Goal: Information Seeking & Learning: Learn about a topic

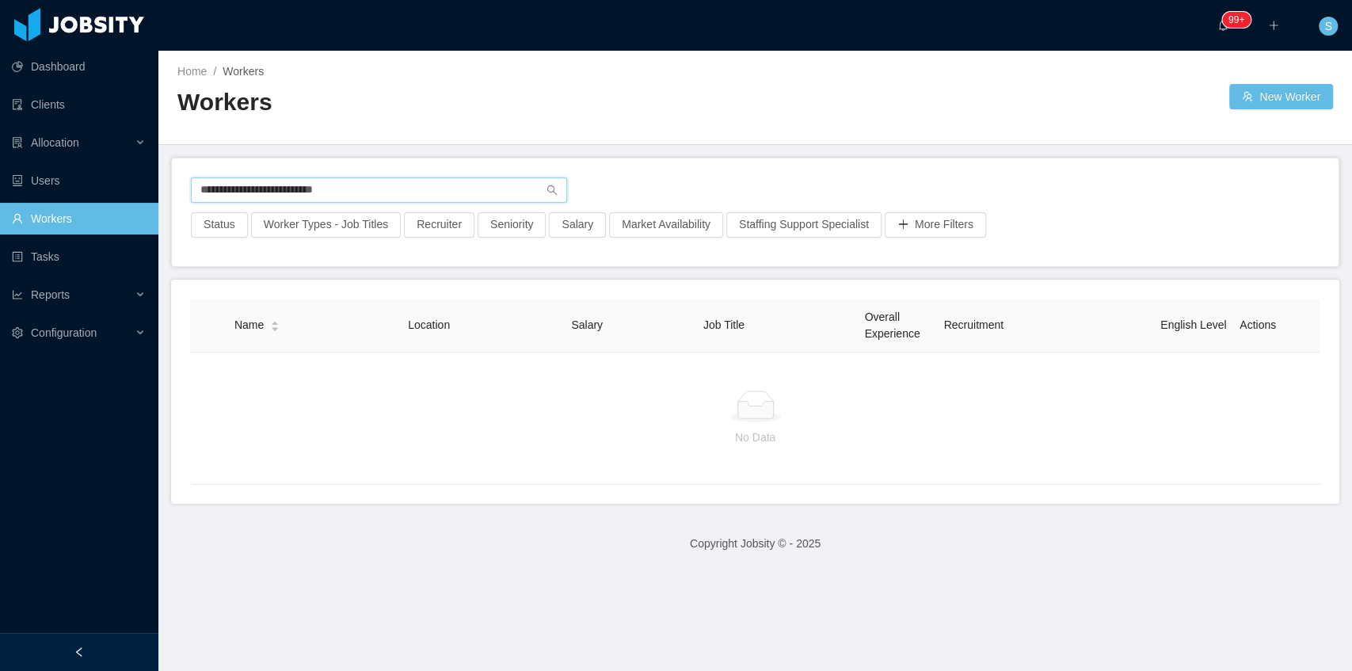
click at [365, 186] on input "**********" at bounding box center [379, 189] width 376 height 25
paste input "***"
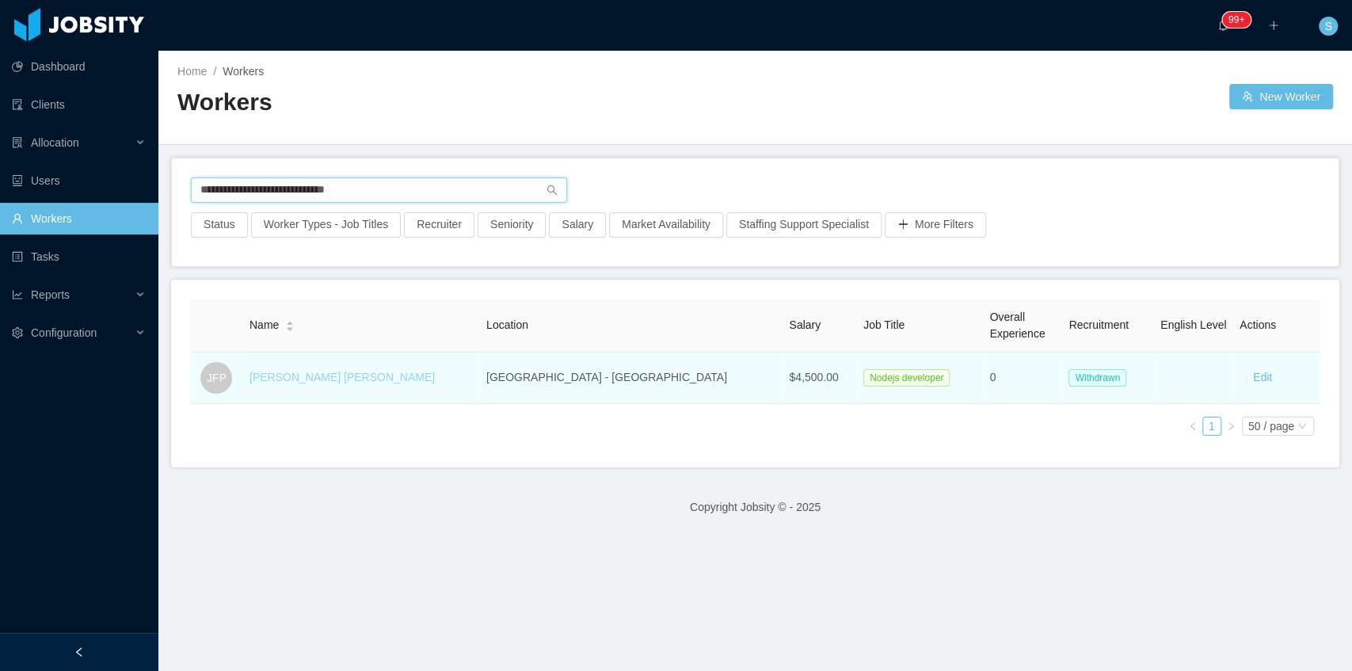
type input "**********"
click at [346, 374] on link "Jonathan Flores Pacheco" at bounding box center [342, 377] width 185 height 13
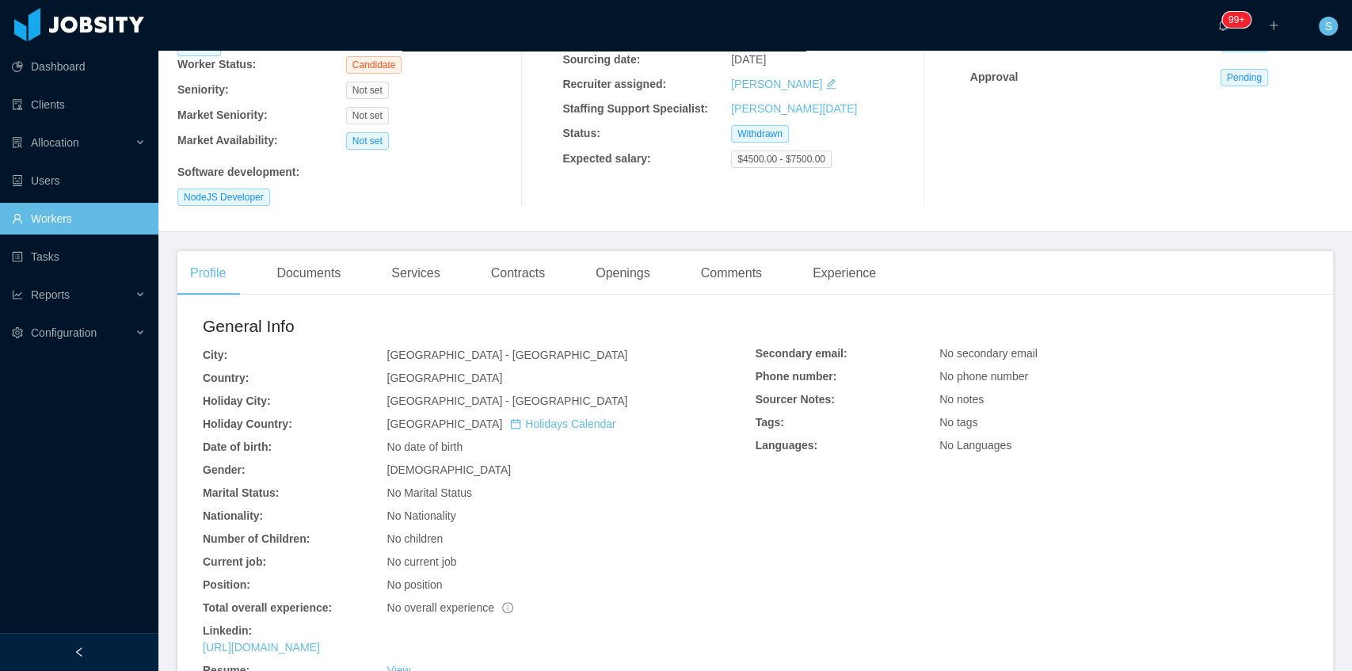
scroll to position [211, 0]
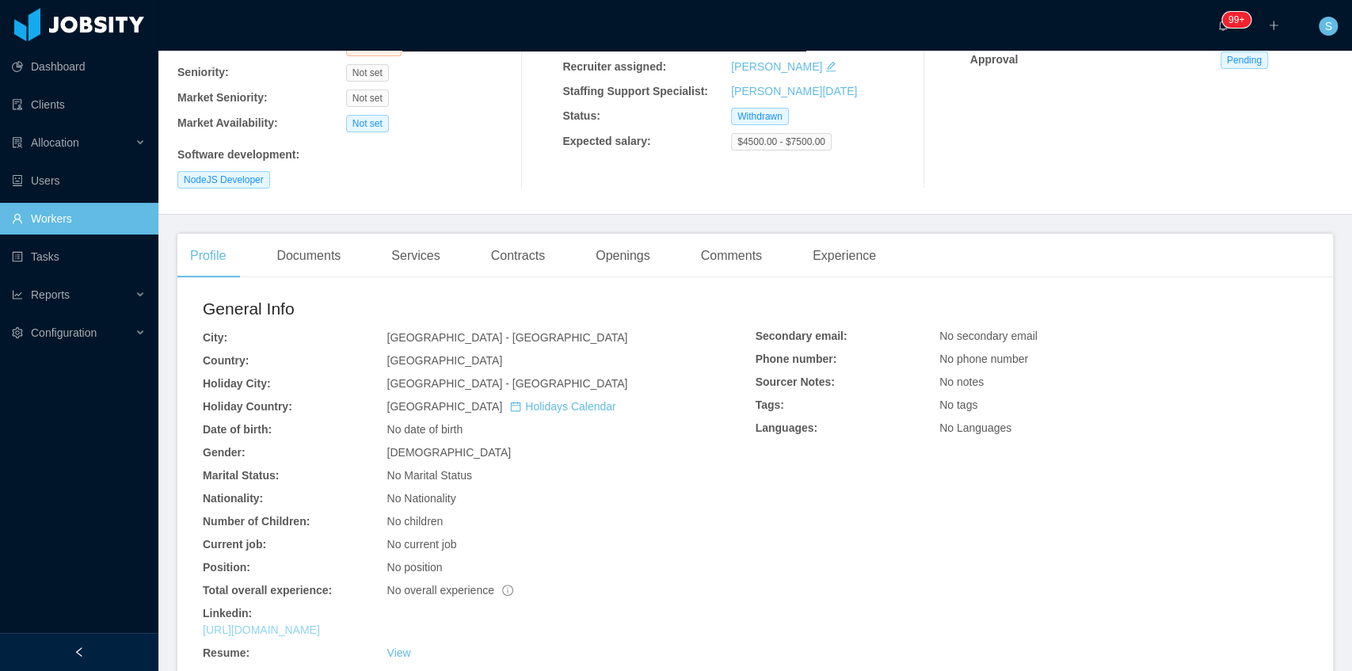
click at [320, 623] on link "https://www.linkedin.com/in/jonathanflorespacheco" at bounding box center [261, 629] width 117 height 13
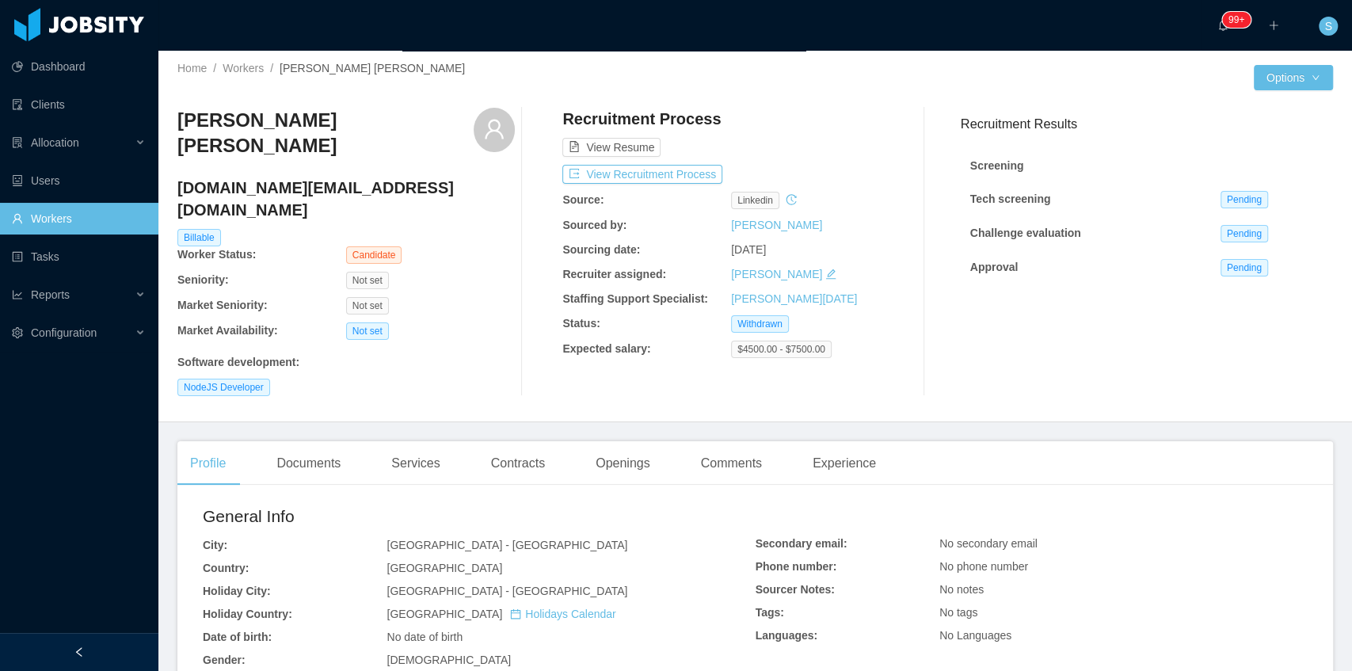
scroll to position [0, 0]
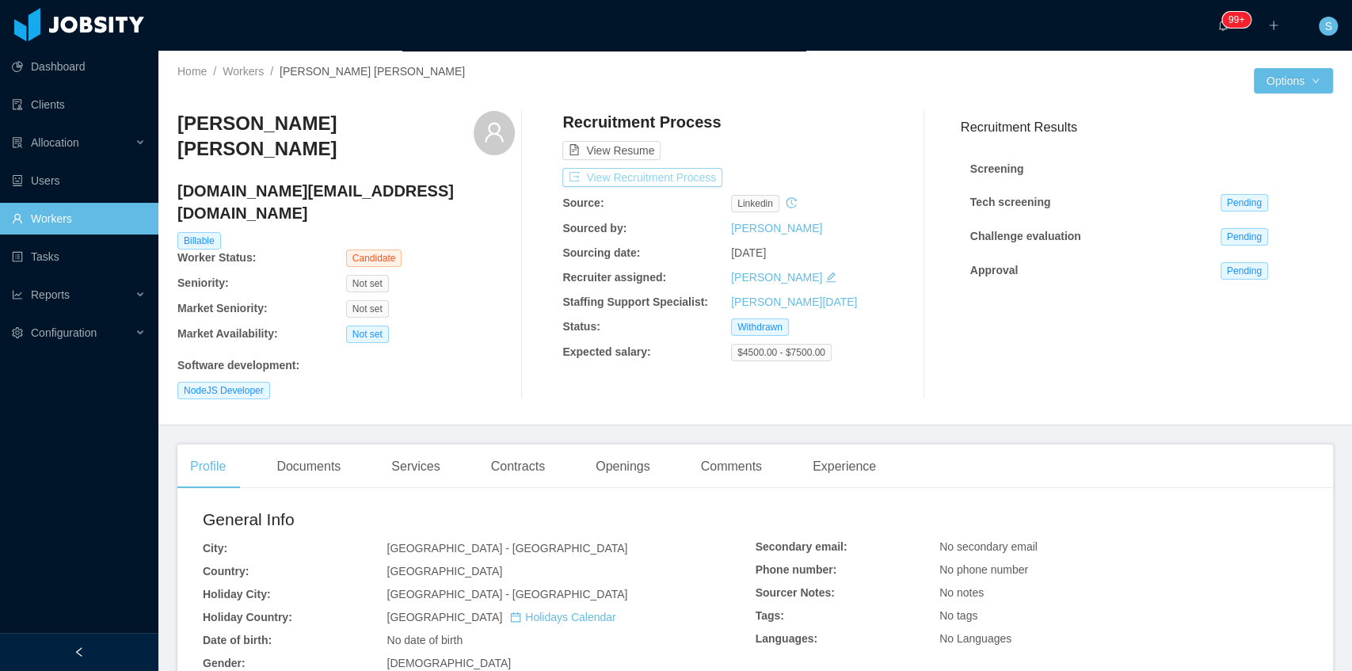
click at [688, 185] on button "View Recruitment Process" at bounding box center [642, 177] width 160 height 19
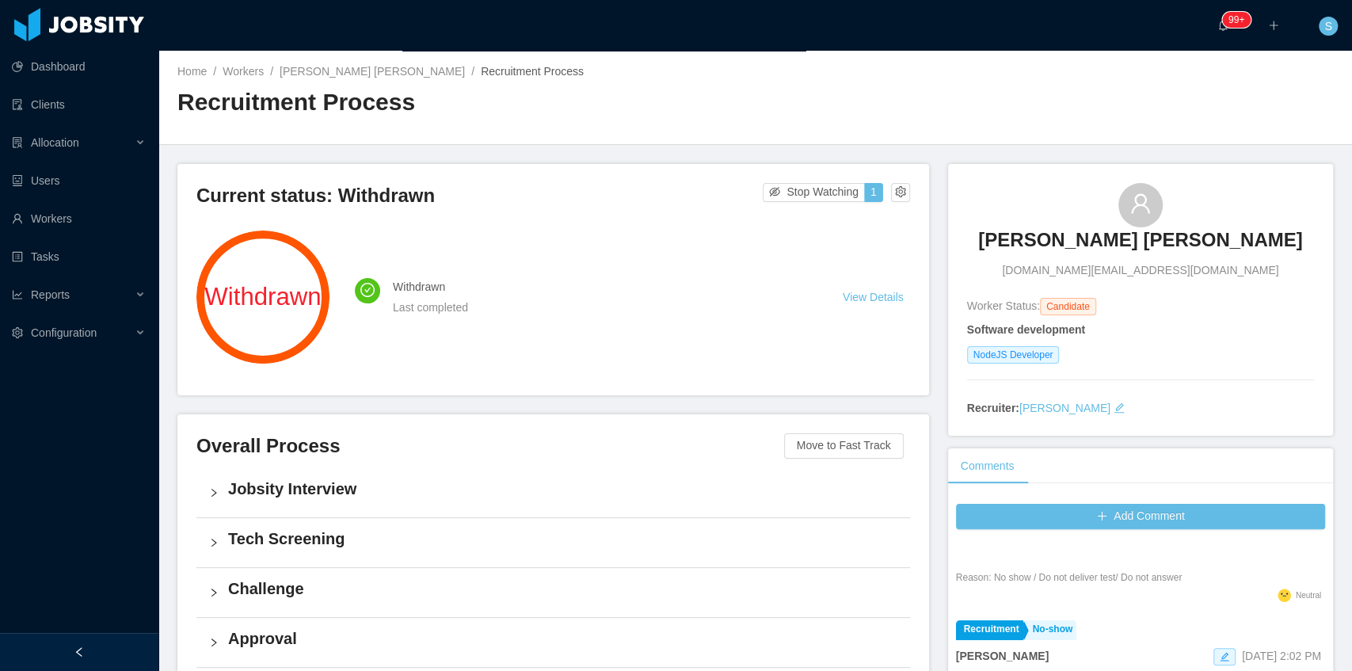
click at [378, 59] on div "Home / Workers / Jonathan Flores Pacheco / Recruitment Process / Recruitment Pr…" at bounding box center [755, 98] width 1194 height 94
click at [379, 69] on link "Jonathan Flores Pacheco" at bounding box center [372, 71] width 185 height 13
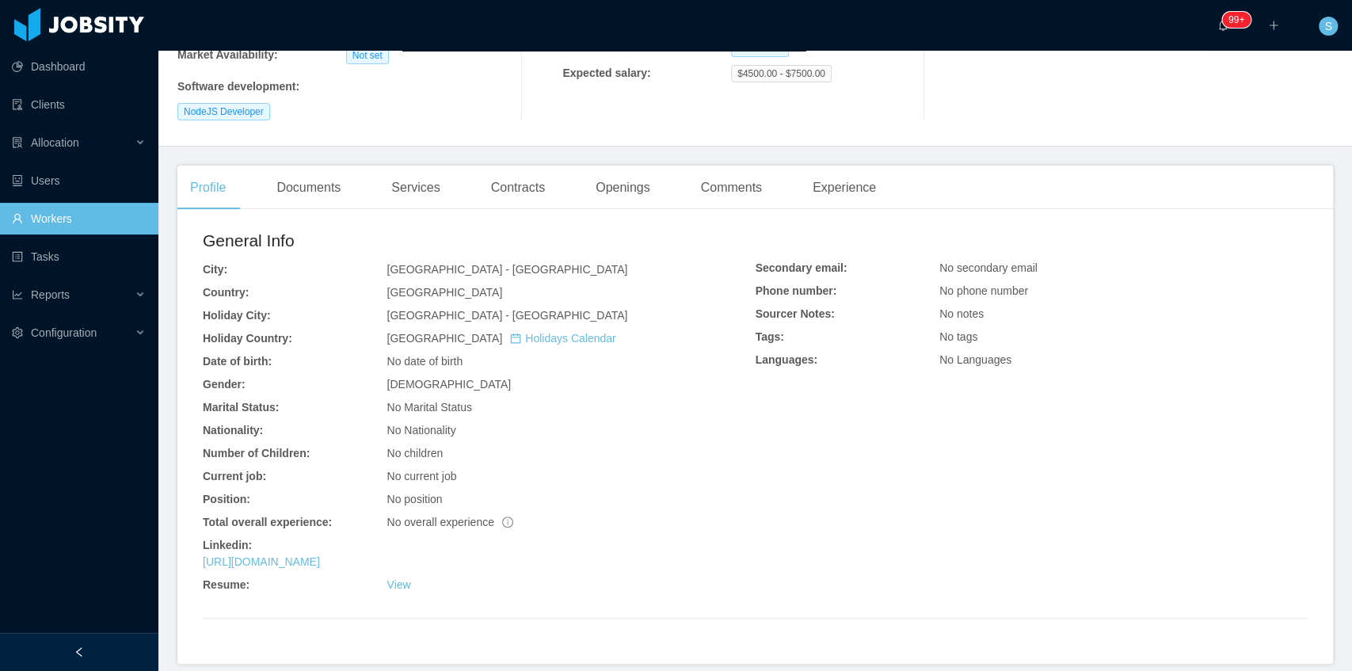
scroll to position [307, 0]
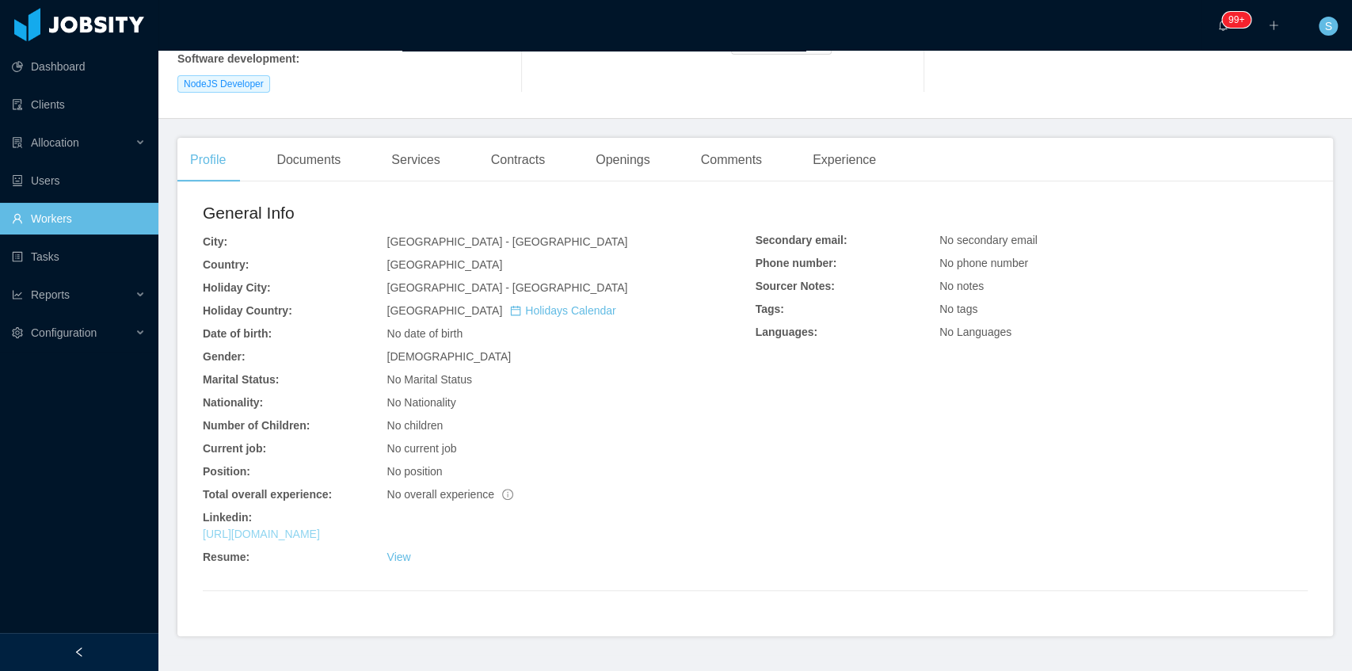
click at [320, 528] on link "https://www.linkedin.com/in/jonathanflorespacheco" at bounding box center [261, 534] width 117 height 13
click at [342, 138] on div "Documents" at bounding box center [309, 160] width 90 height 44
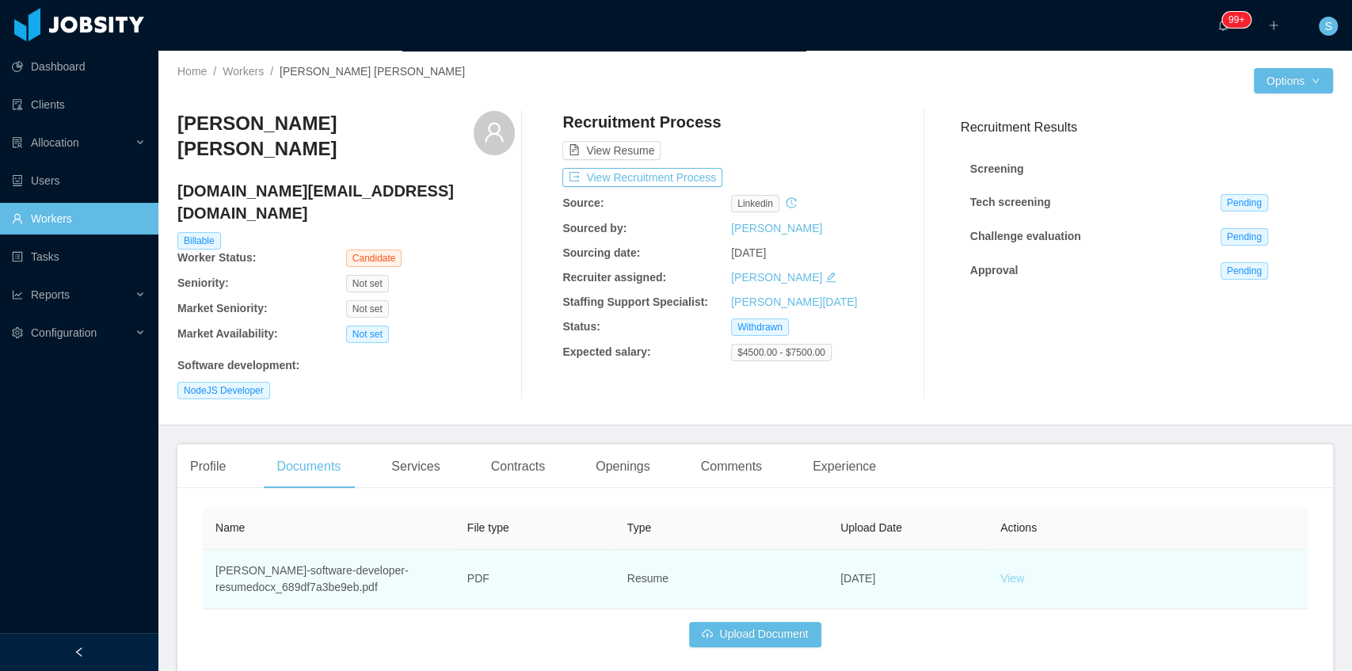
click at [1012, 572] on link "View" at bounding box center [1013, 578] width 24 height 13
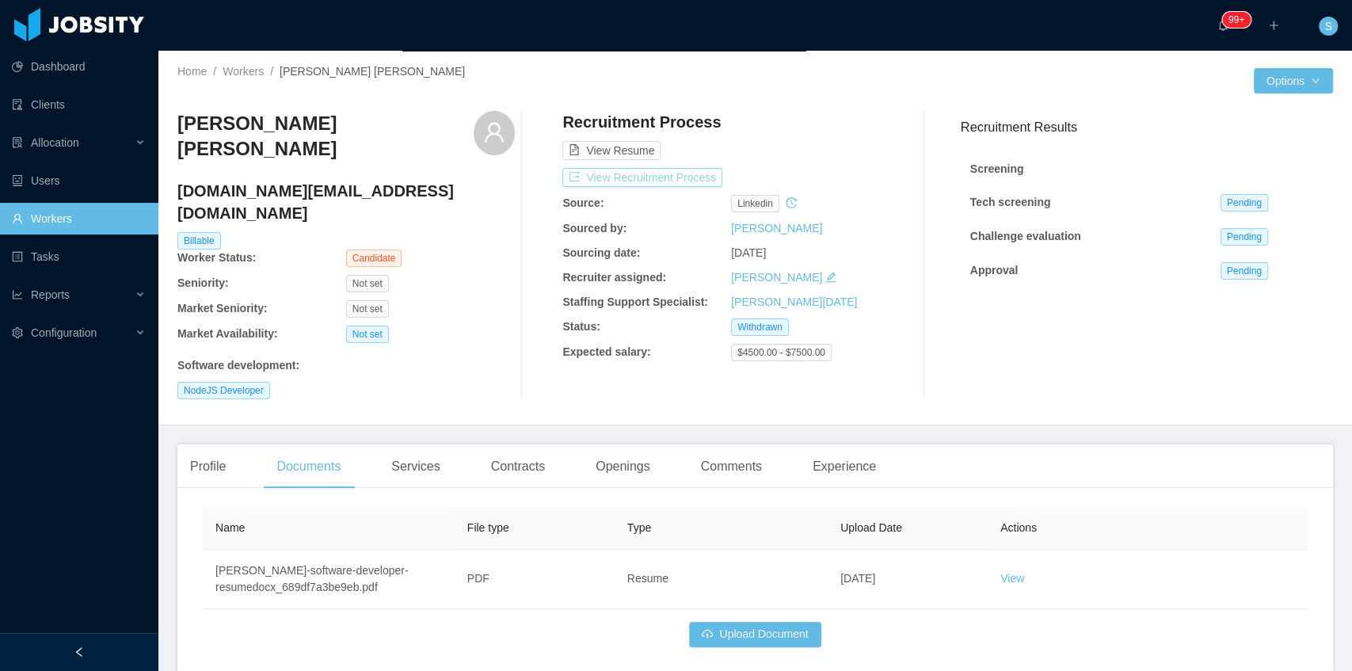
click at [603, 182] on button "View Recruitment Process" at bounding box center [642, 177] width 160 height 19
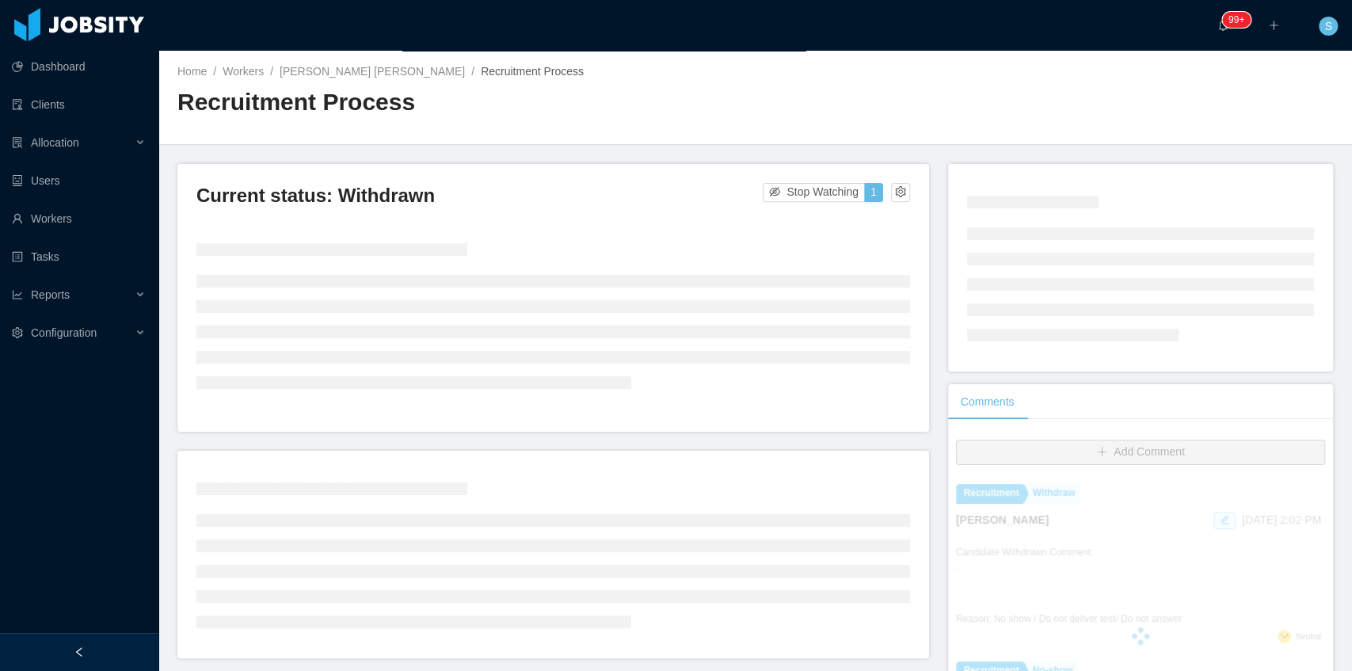
click at [949, 357] on div at bounding box center [1140, 268] width 385 height 208
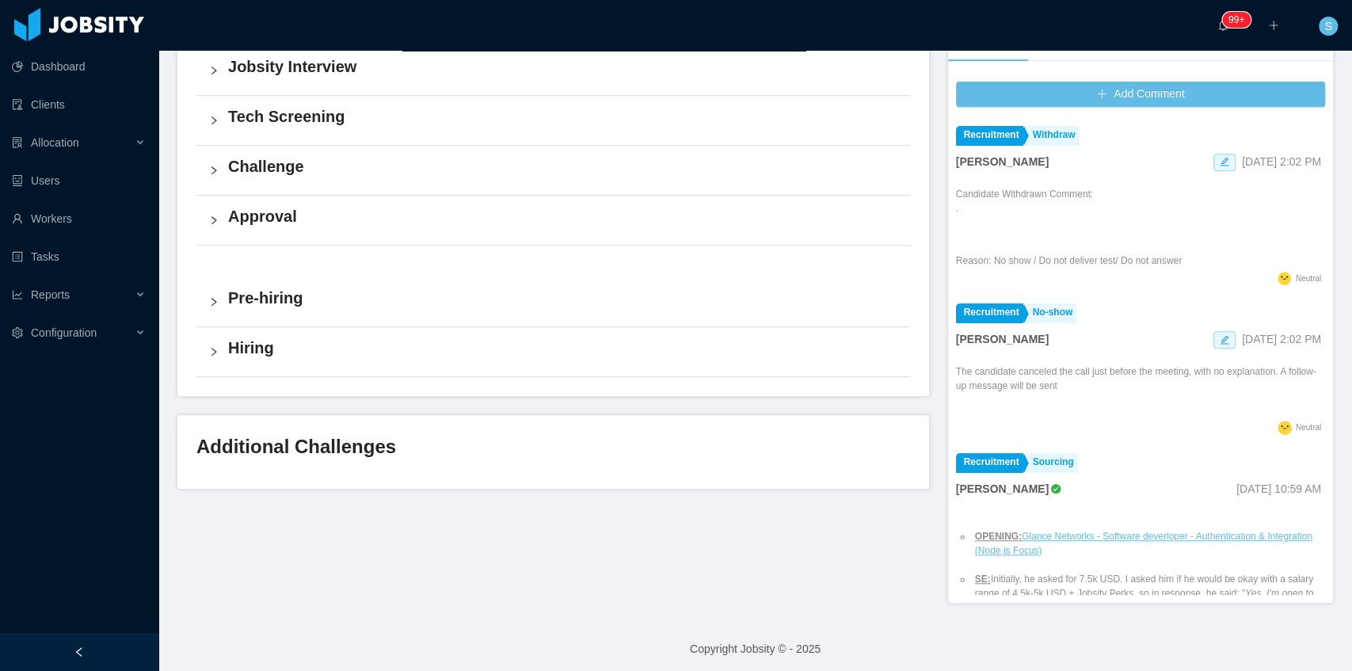
scroll to position [426, 0]
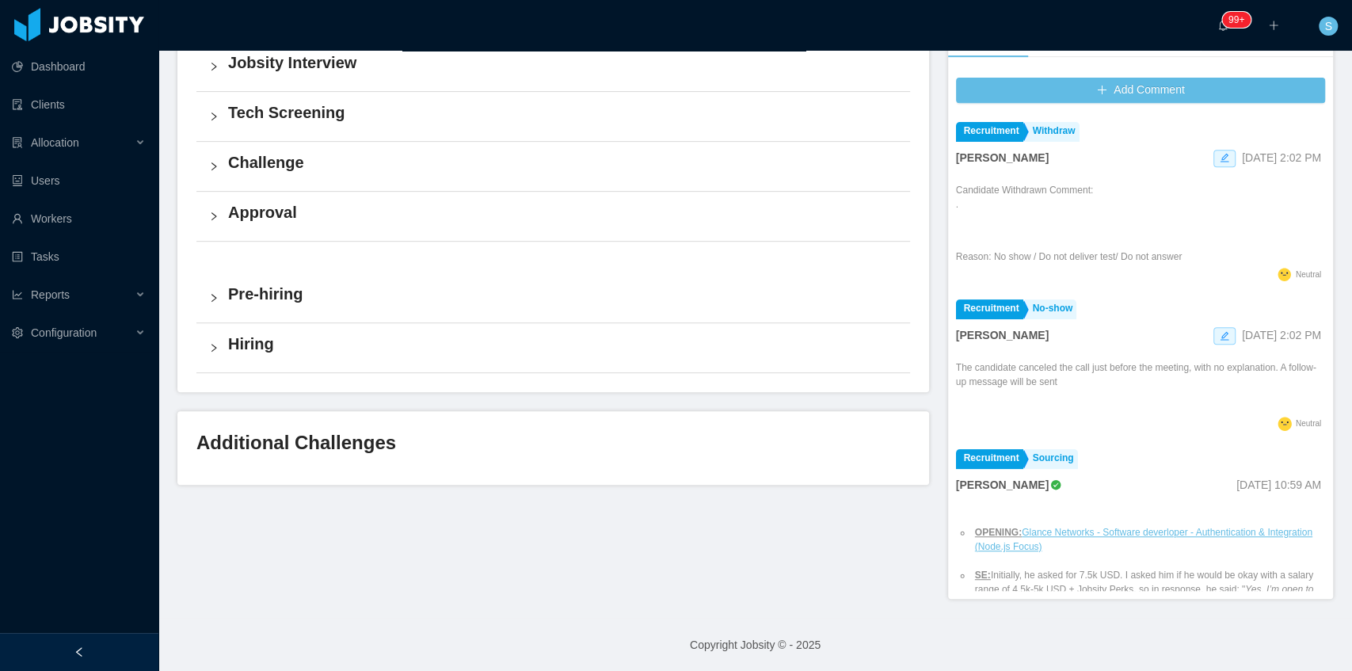
click at [799, 467] on div "Additional Challenges" at bounding box center [553, 447] width 752 height 73
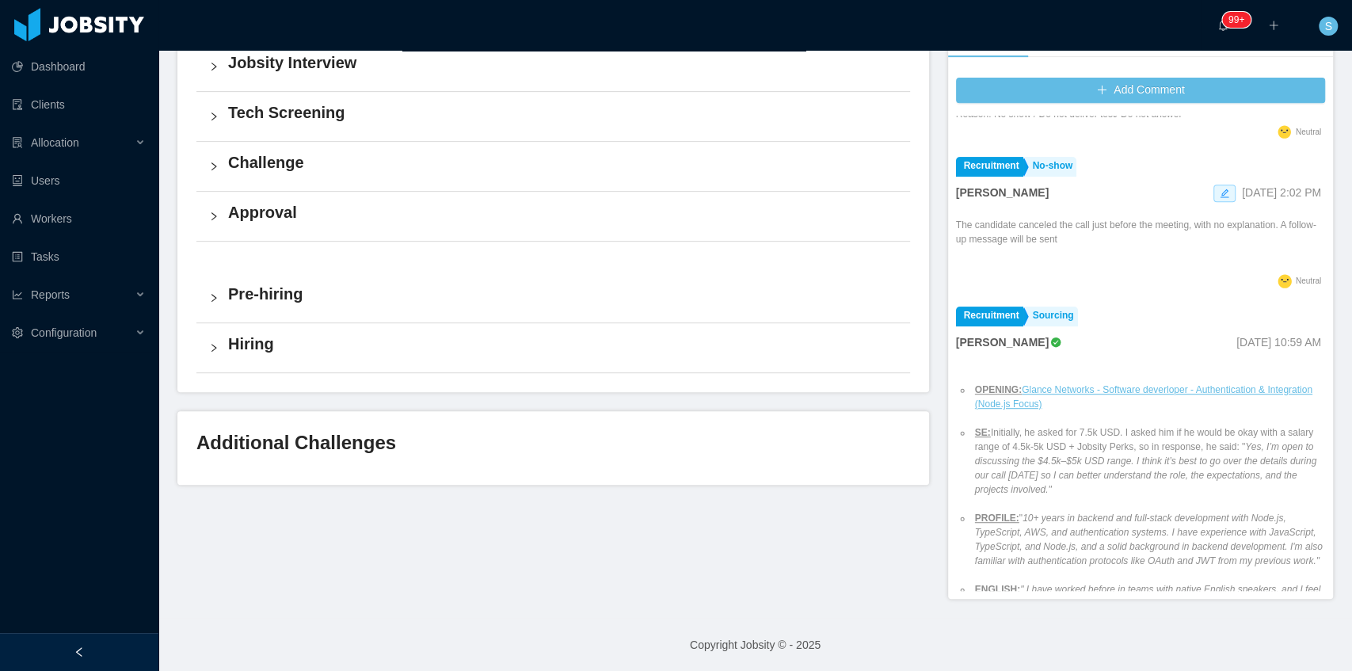
scroll to position [158, 0]
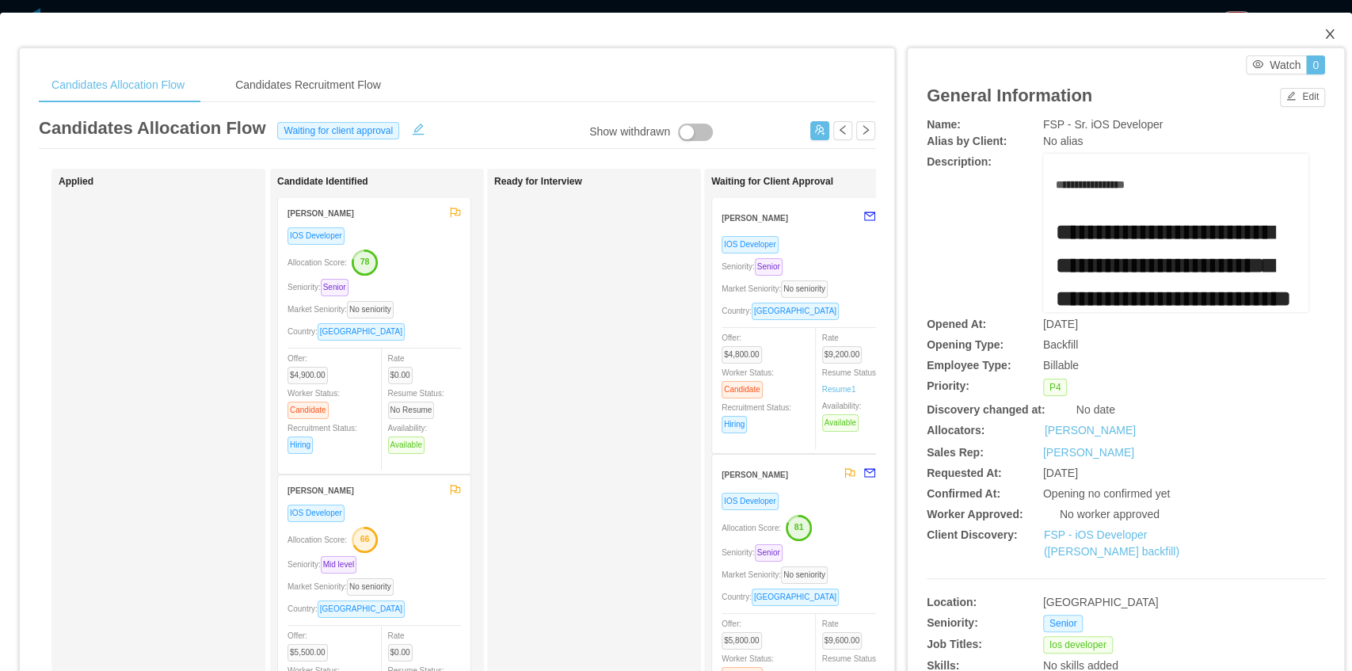
click at [1327, 34] on icon "icon: close" at bounding box center [1330, 34] width 13 height 13
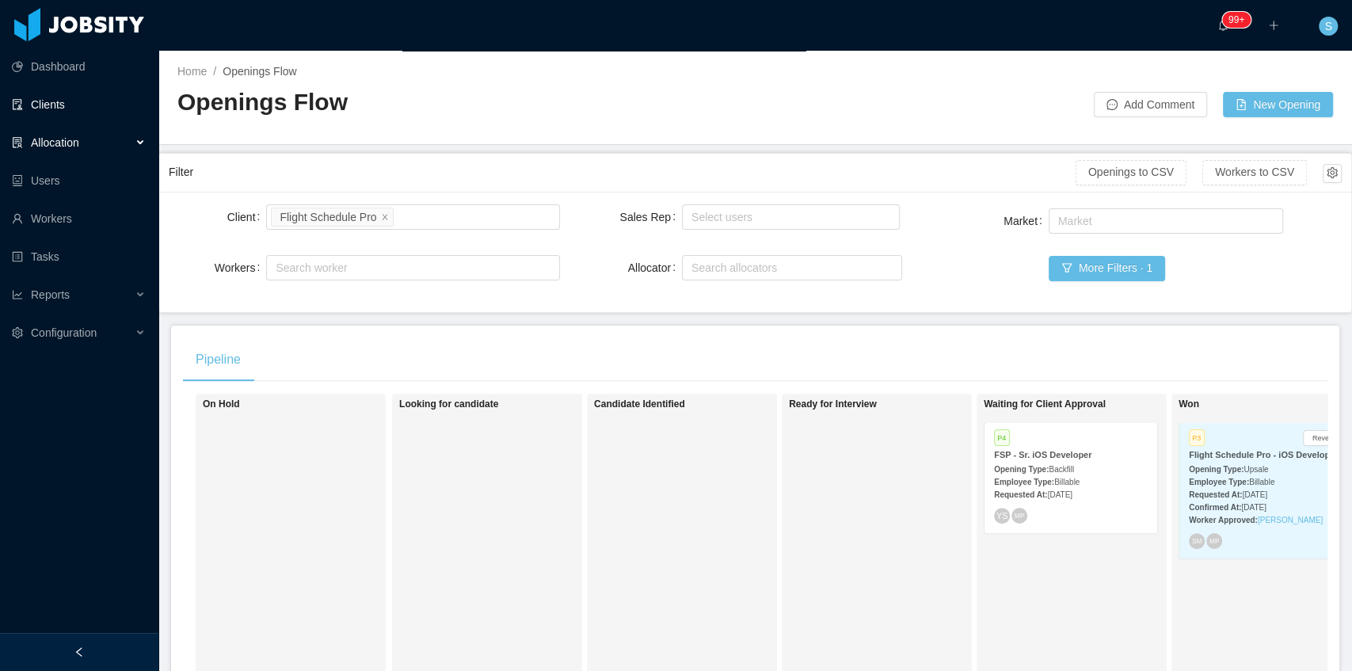
click at [41, 100] on link "Clients" at bounding box center [79, 105] width 134 height 32
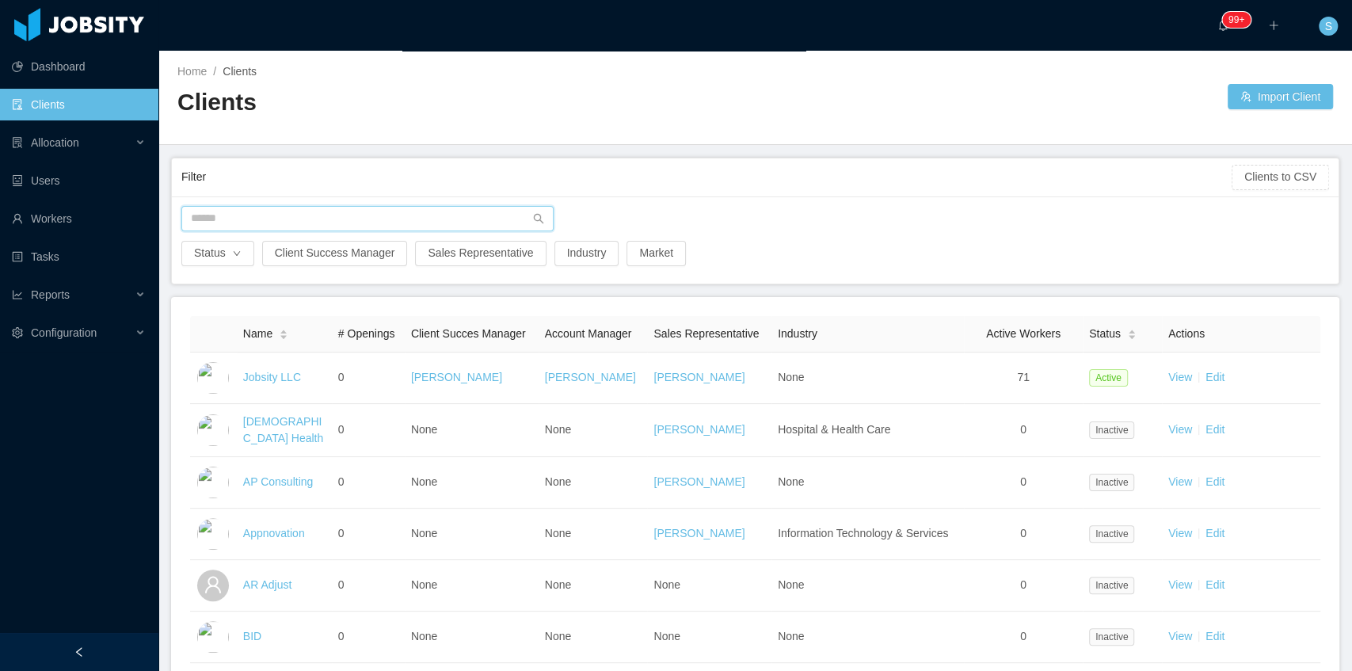
click at [243, 217] on input "text" at bounding box center [367, 218] width 372 height 25
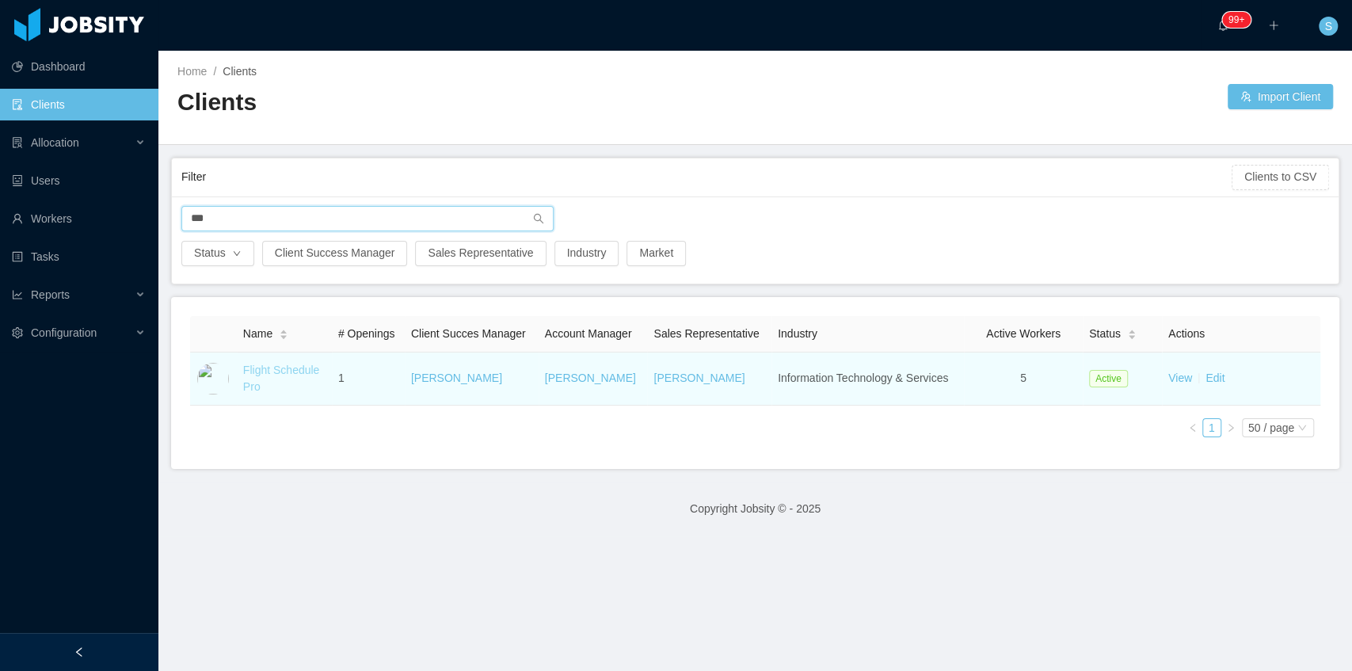
type input "***"
click at [292, 371] on link "Flight Schedule Pro" at bounding box center [281, 378] width 77 height 29
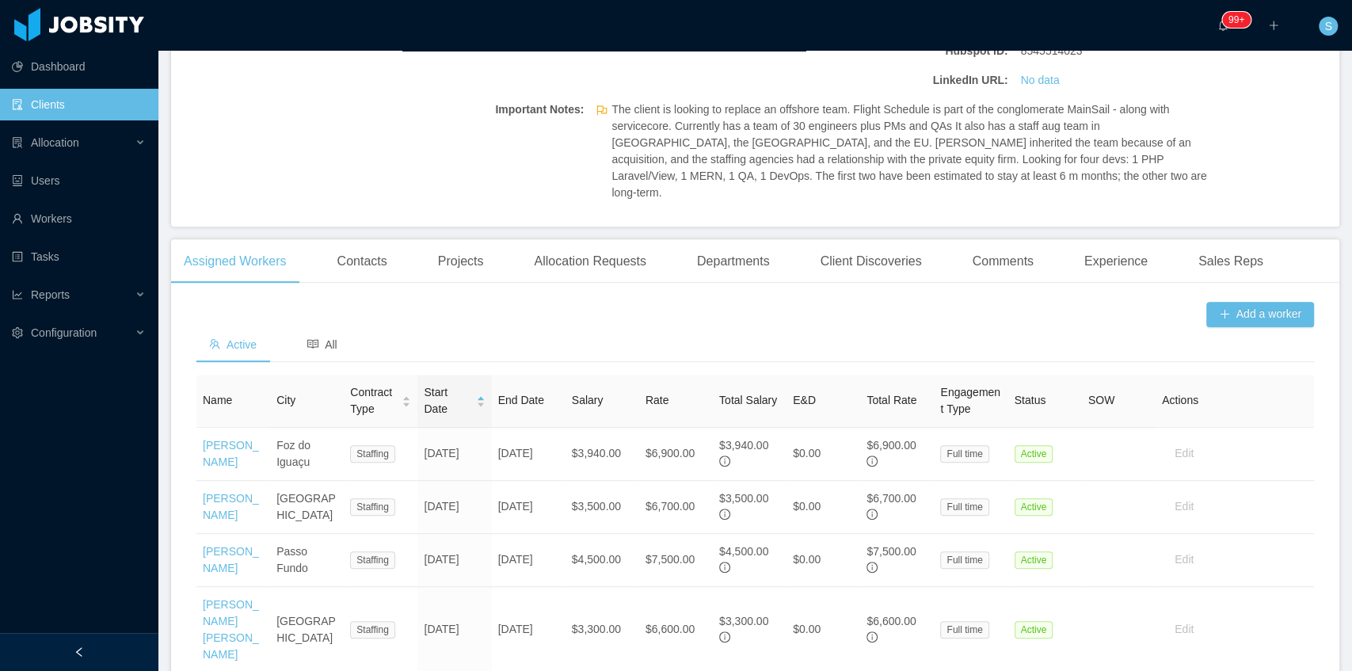
scroll to position [369, 0]
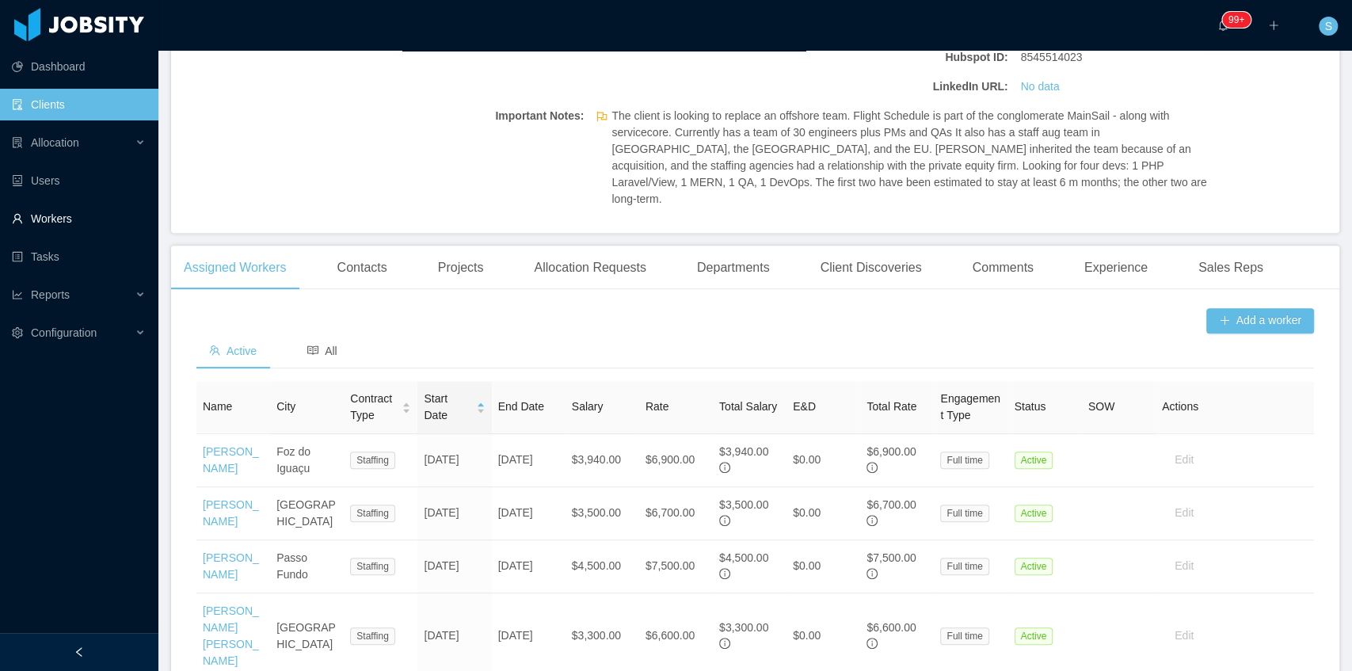
click at [49, 206] on link "Workers" at bounding box center [79, 219] width 134 height 32
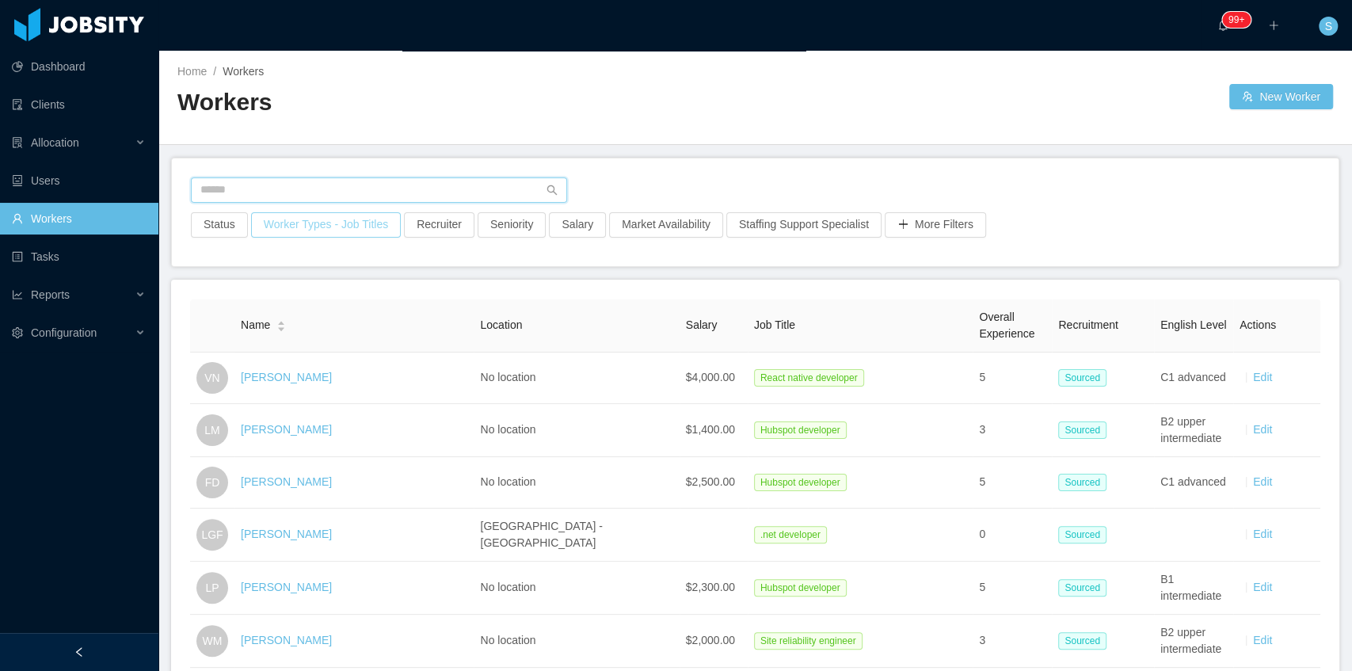
click at [345, 190] on input "text" at bounding box center [379, 189] width 376 height 25
paste input "**********"
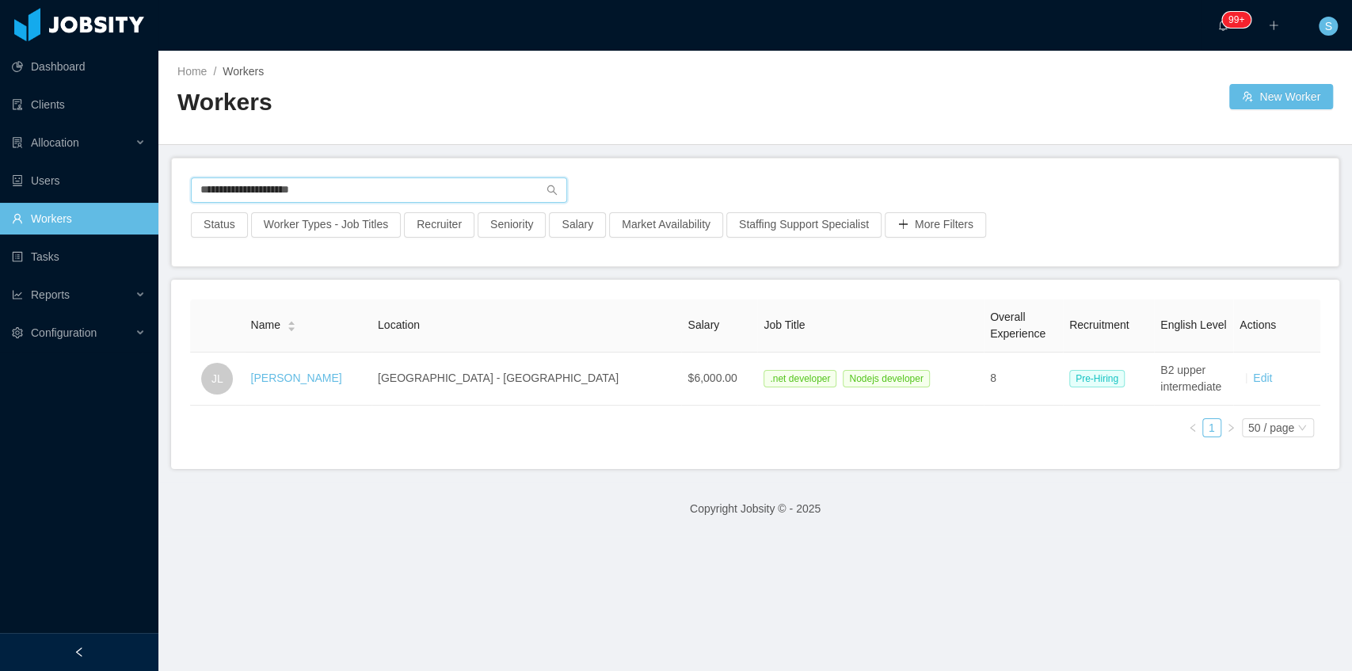
type input "**********"
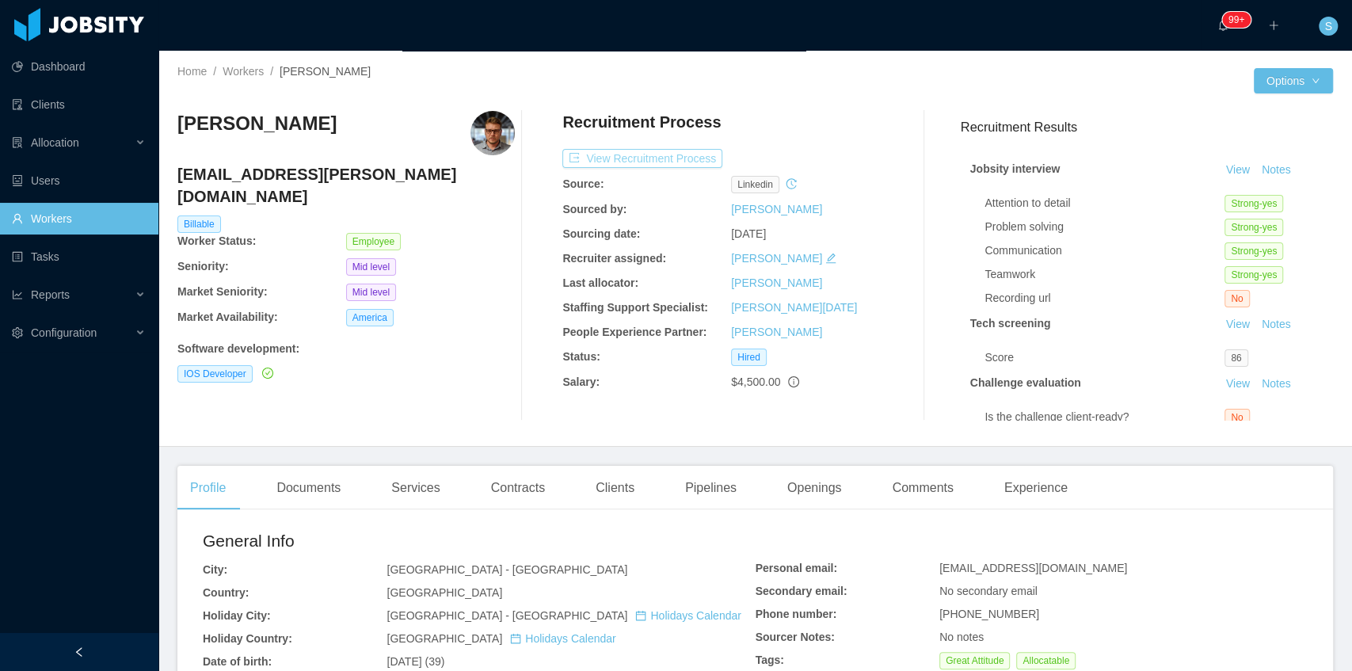
click at [635, 165] on button "View Recruitment Process" at bounding box center [642, 158] width 160 height 19
click at [282, 124] on h3 "[PERSON_NAME]" at bounding box center [256, 123] width 159 height 25
copy h3 "[PERSON_NAME]"
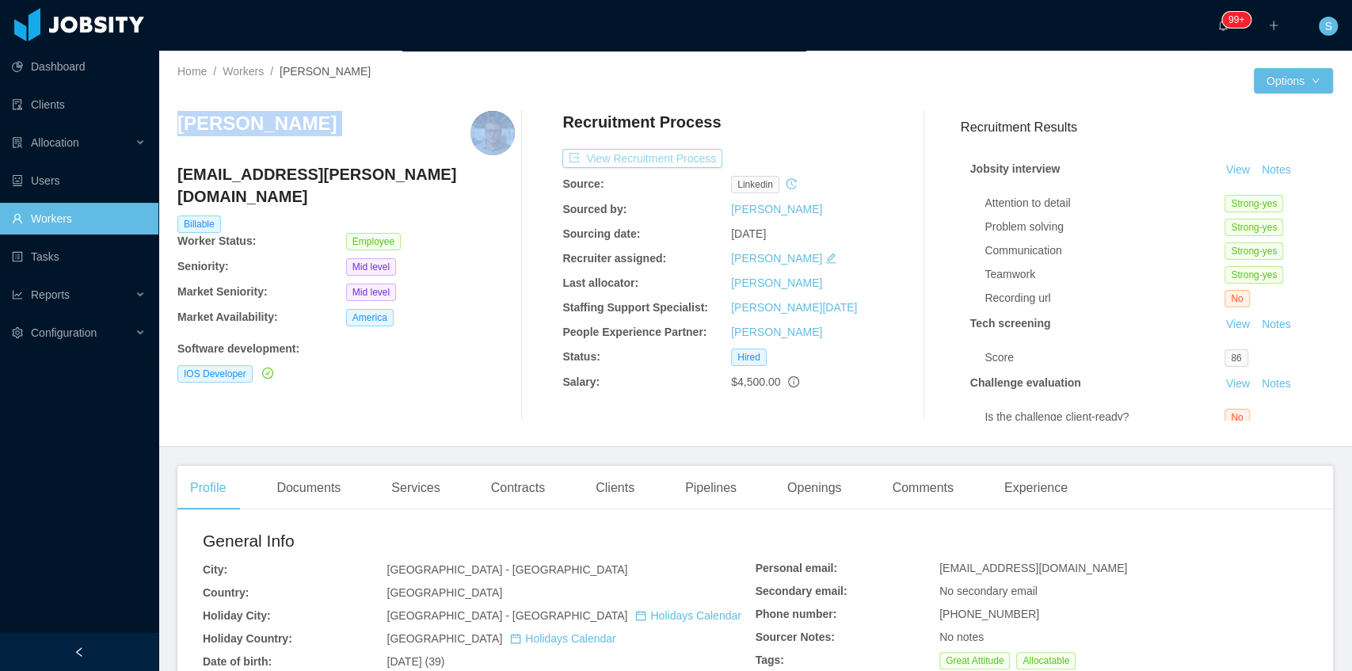
click at [696, 153] on button "View Recruitment Process" at bounding box center [642, 158] width 160 height 19
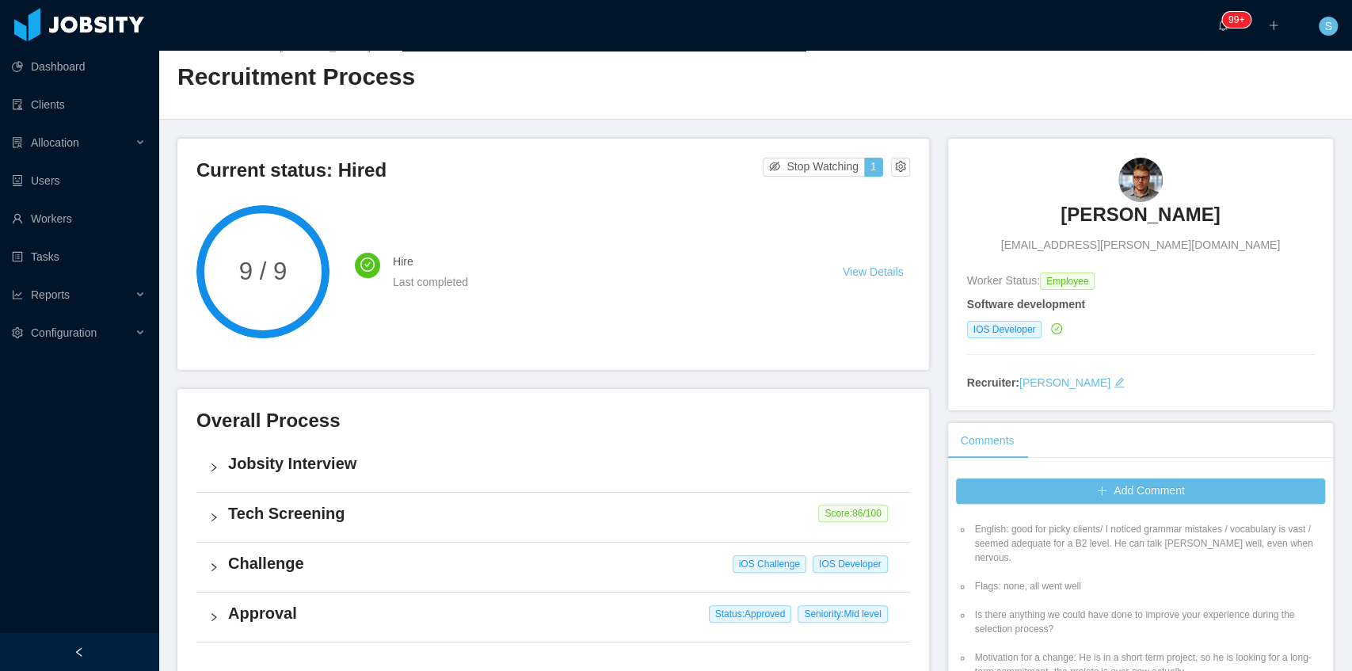
scroll to position [105, 0]
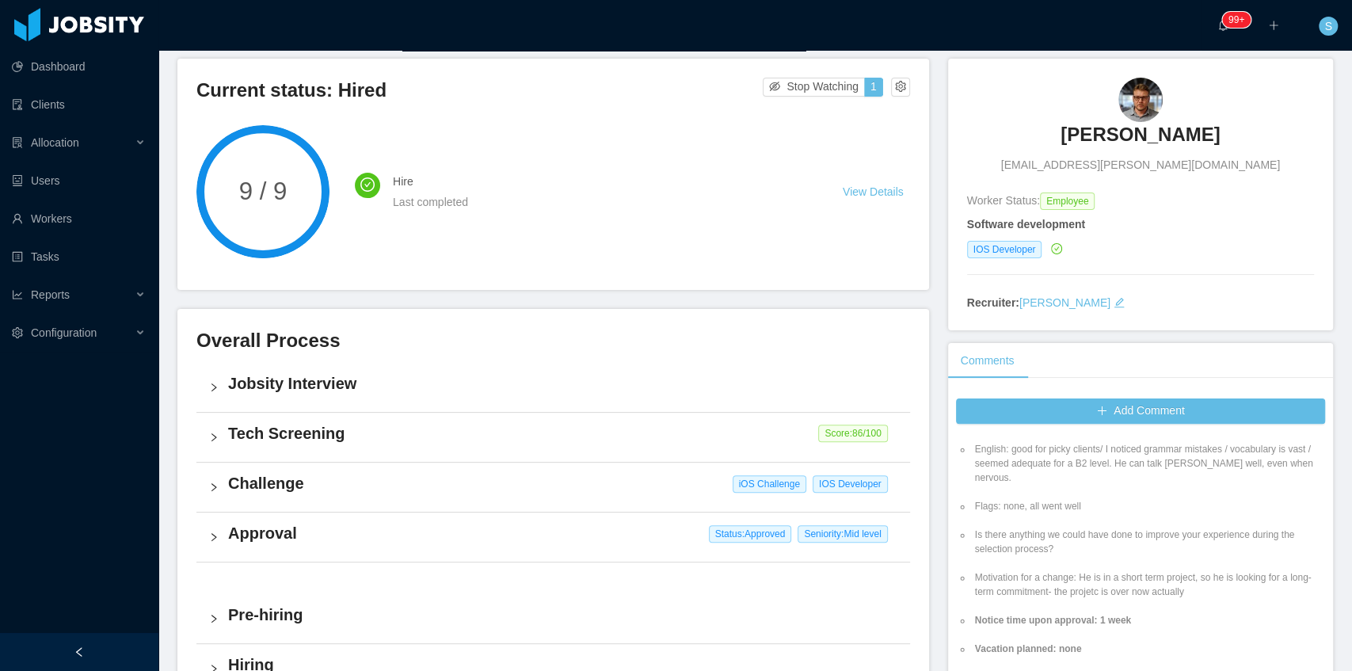
click at [260, 375] on h4 "Jobsity Interview" at bounding box center [562, 383] width 669 height 22
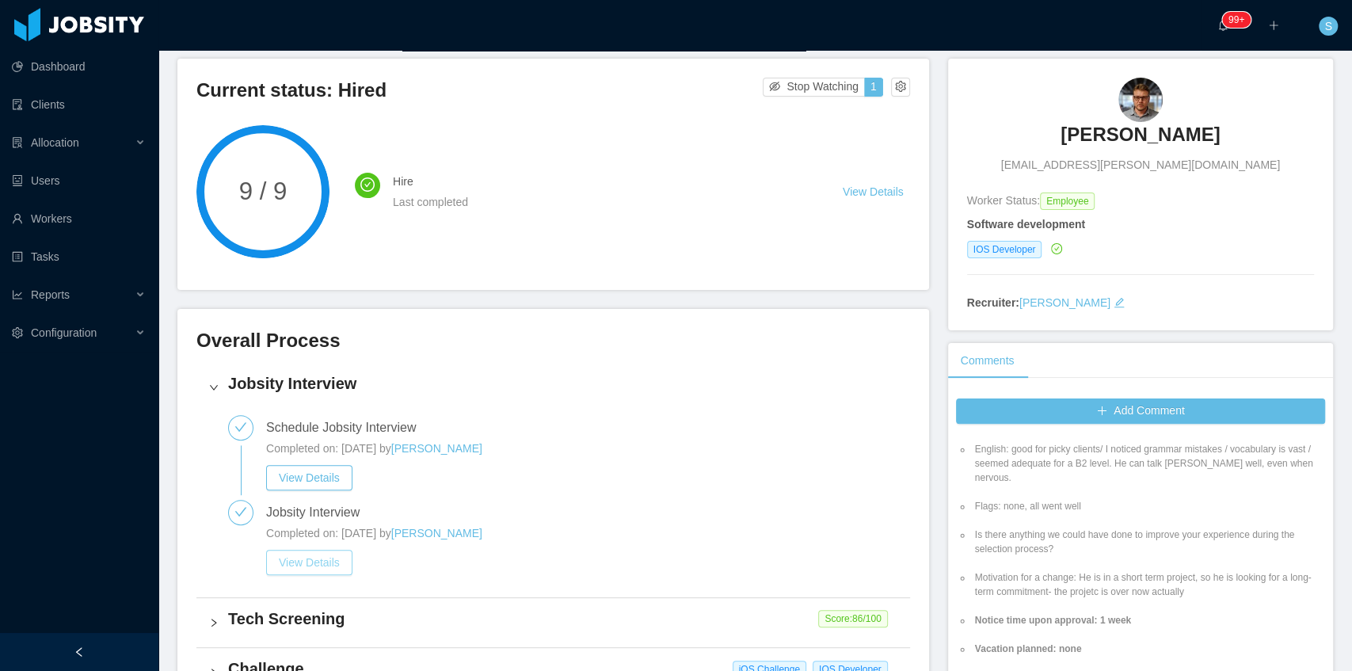
click at [322, 565] on button "View Details" at bounding box center [309, 562] width 86 height 25
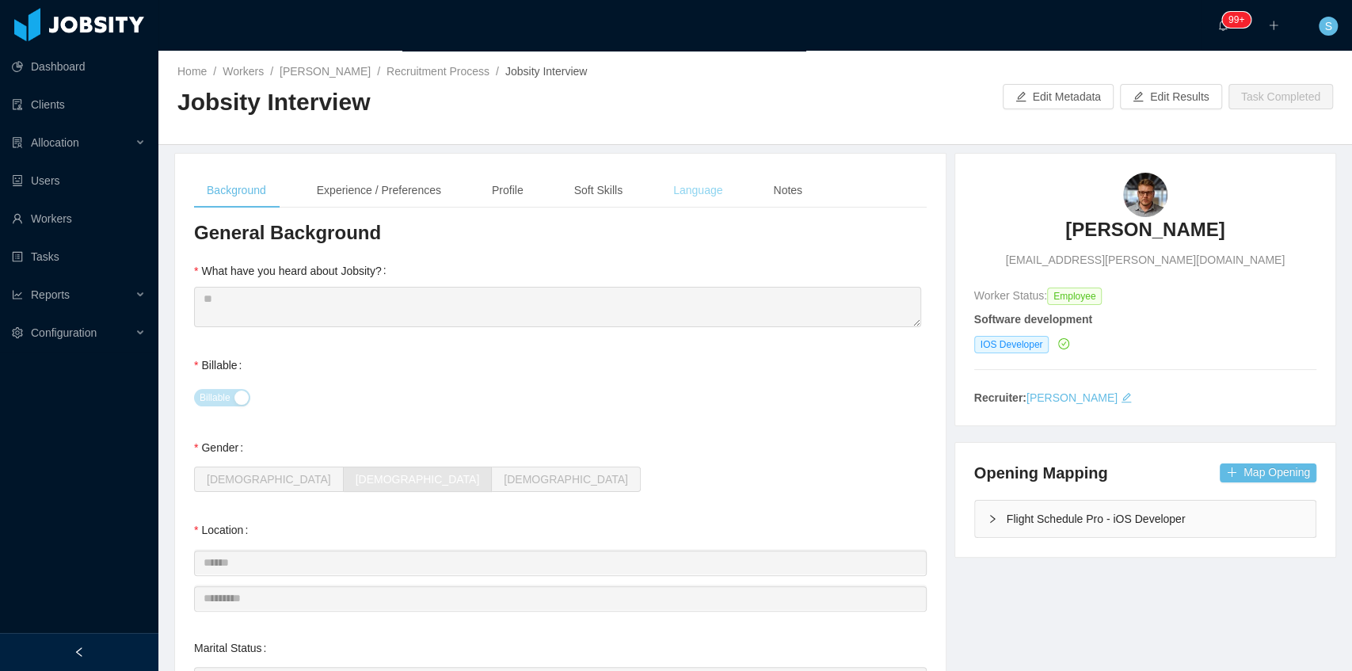
click at [685, 188] on div "Language" at bounding box center [698, 191] width 74 height 36
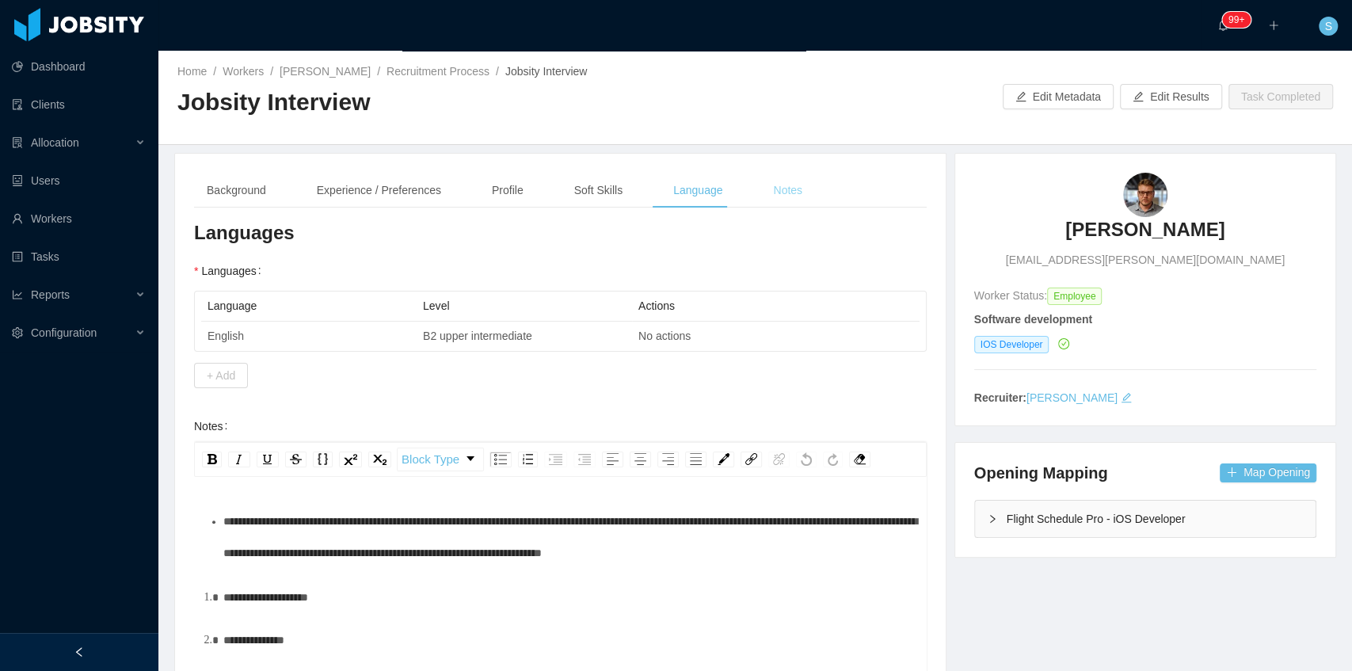
click at [792, 180] on div "Notes" at bounding box center [788, 191] width 55 height 36
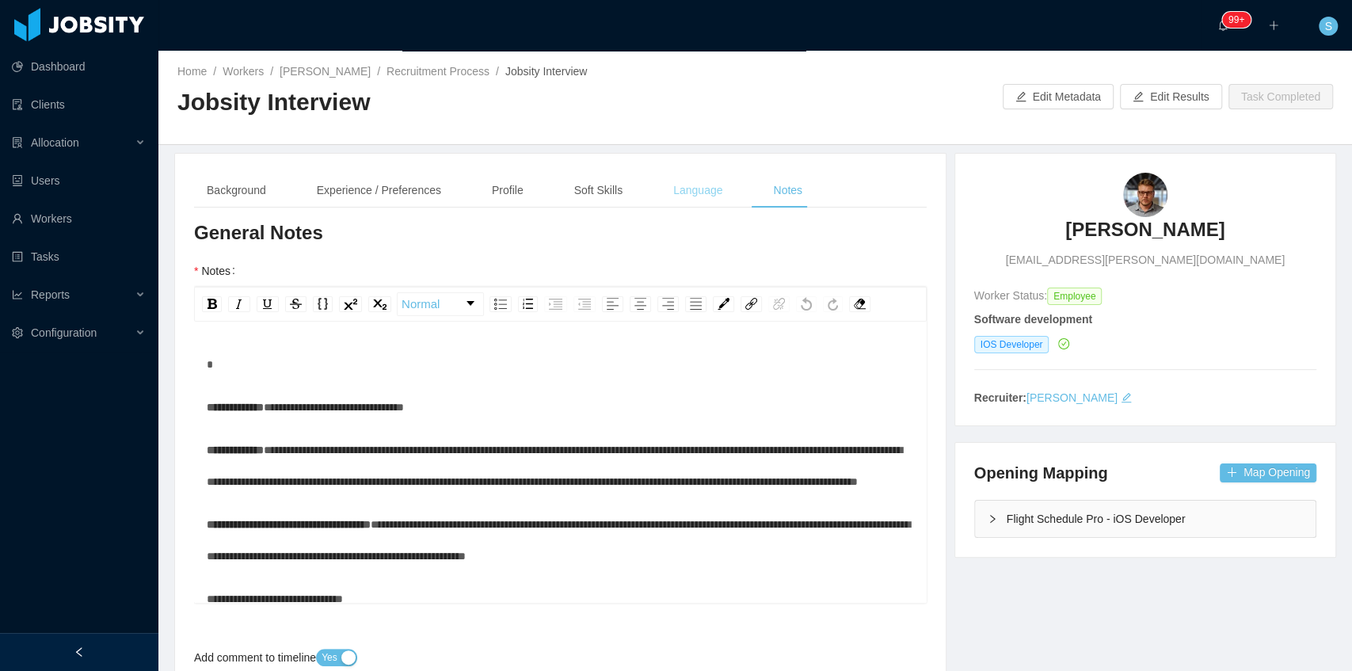
click at [691, 196] on div "Language" at bounding box center [698, 191] width 74 height 36
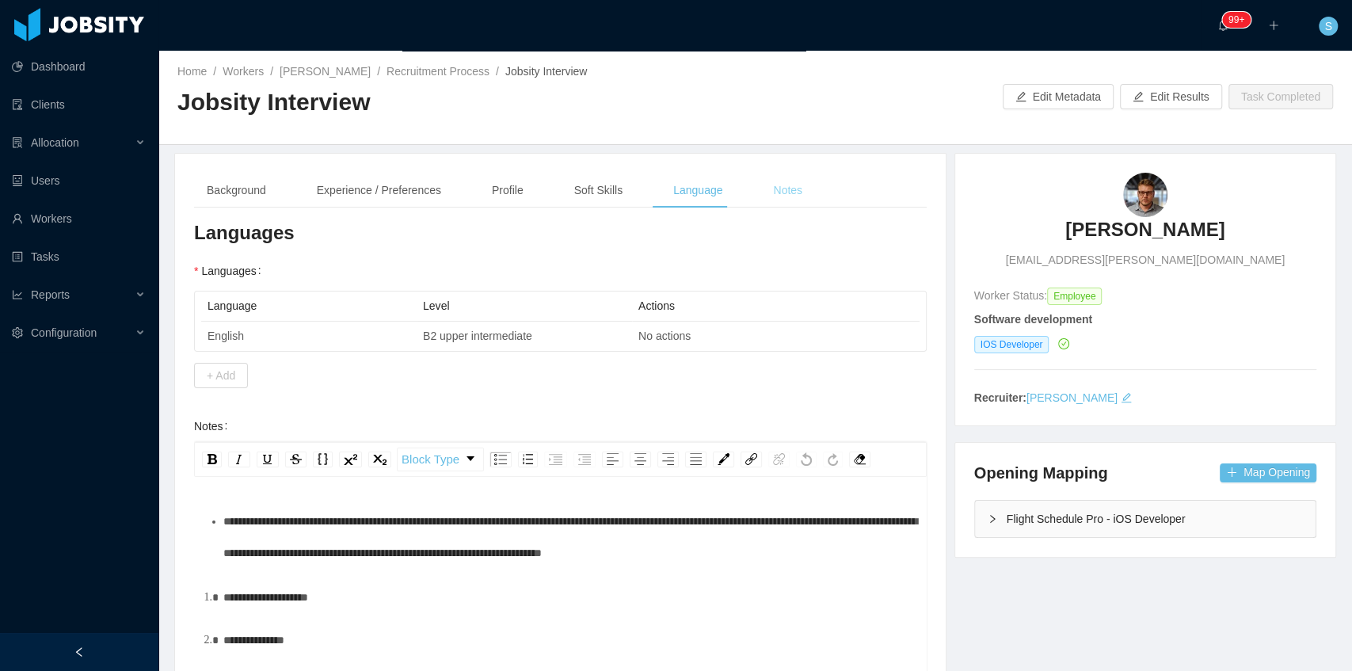
click at [782, 189] on div "Notes" at bounding box center [788, 191] width 55 height 36
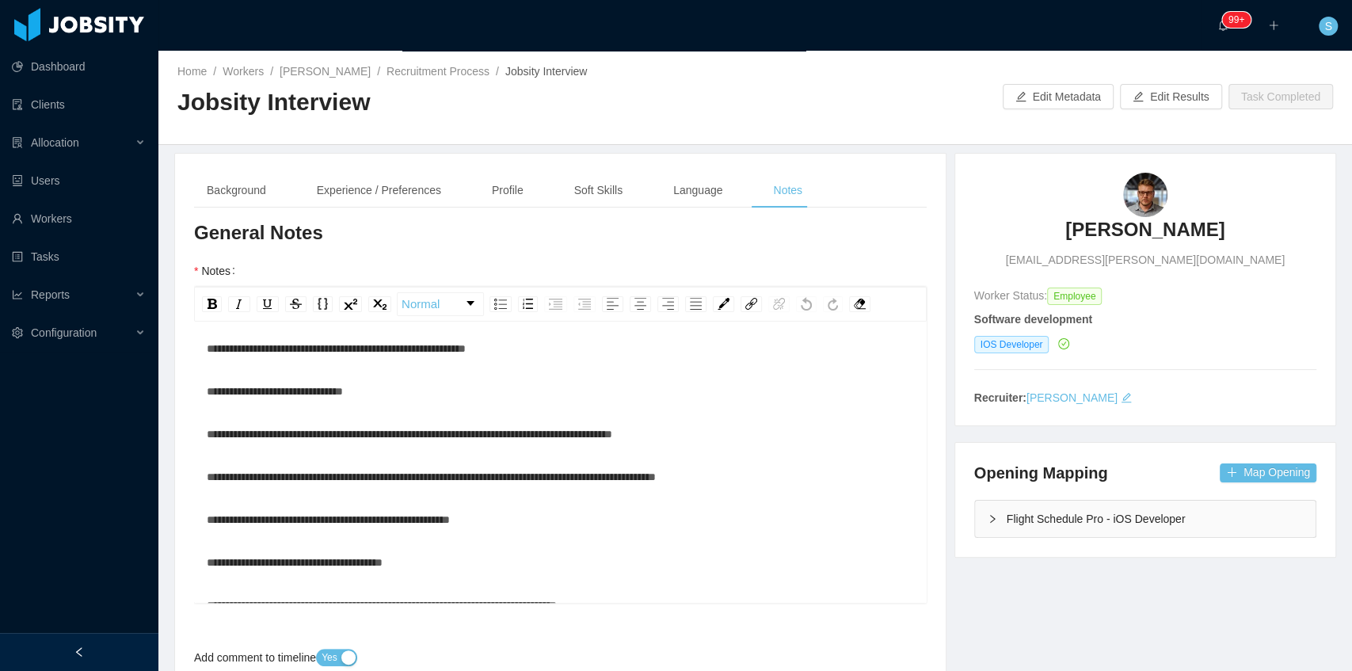
scroll to position [211, 0]
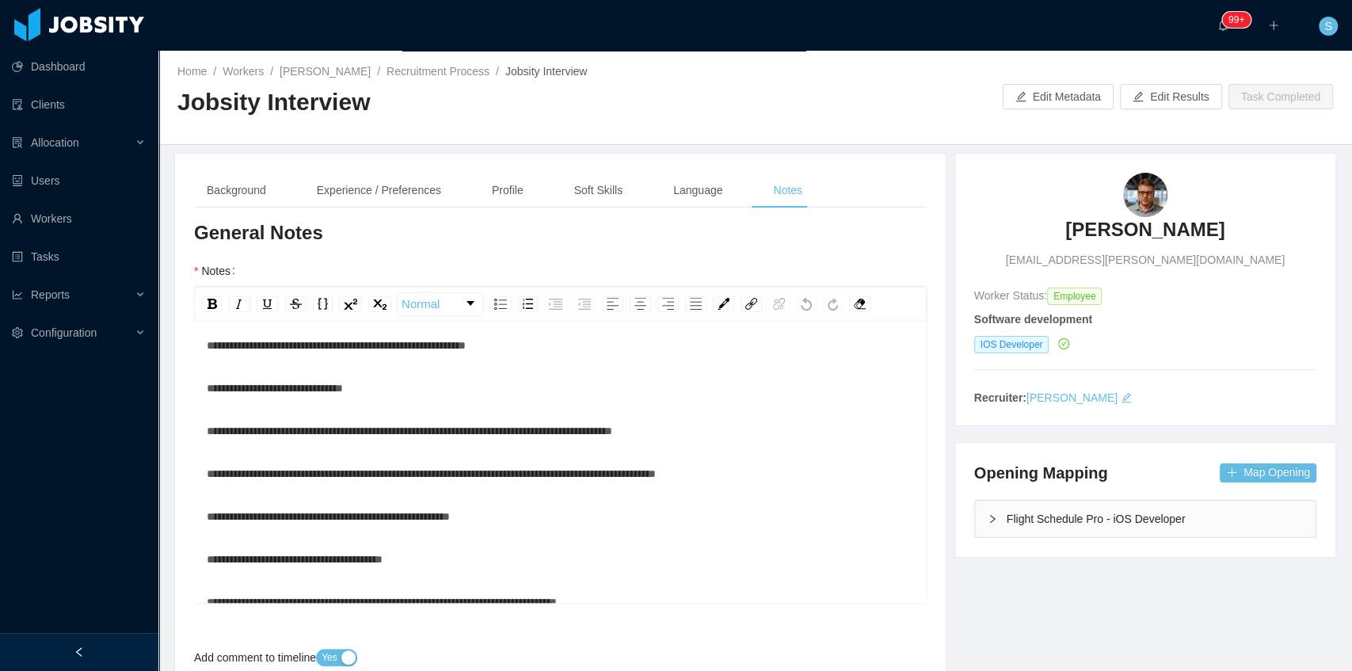
drag, startPoint x: 520, startPoint y: 185, endPoint x: 536, endPoint y: 185, distance: 15.8
click at [520, 185] on div "Profile" at bounding box center [507, 191] width 57 height 36
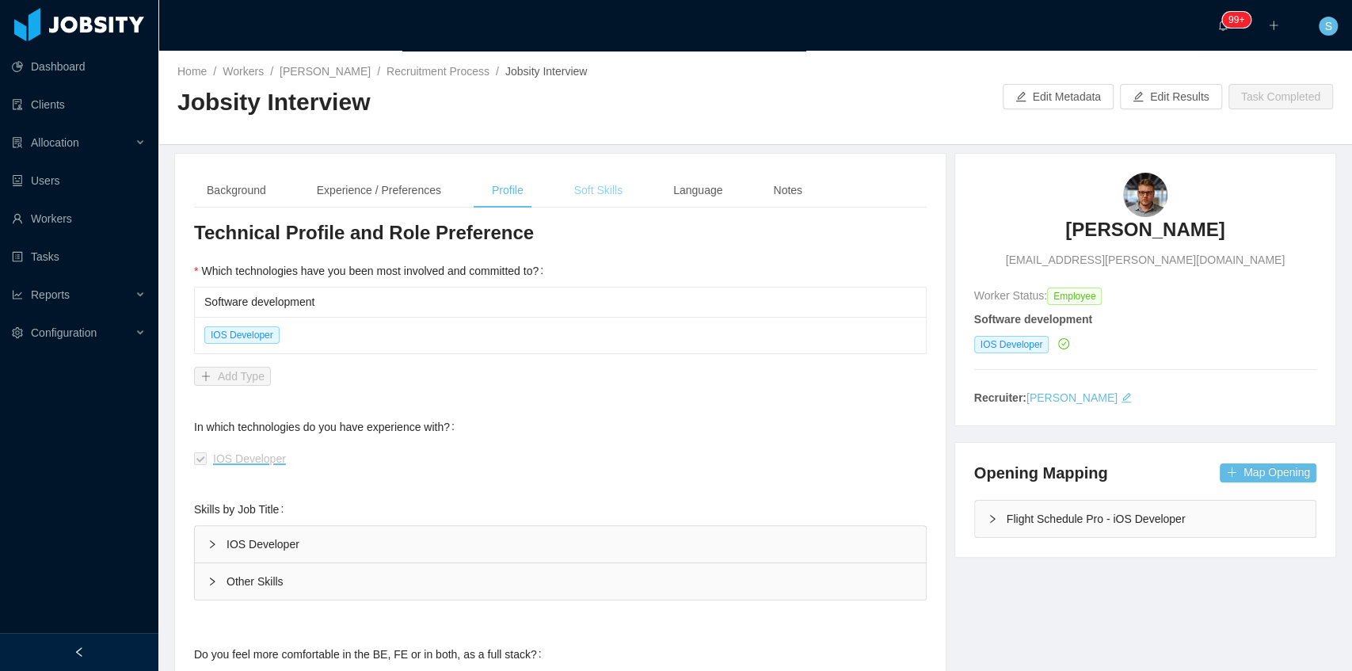
click at [569, 184] on div "Soft Skills" at bounding box center [599, 191] width 74 height 36
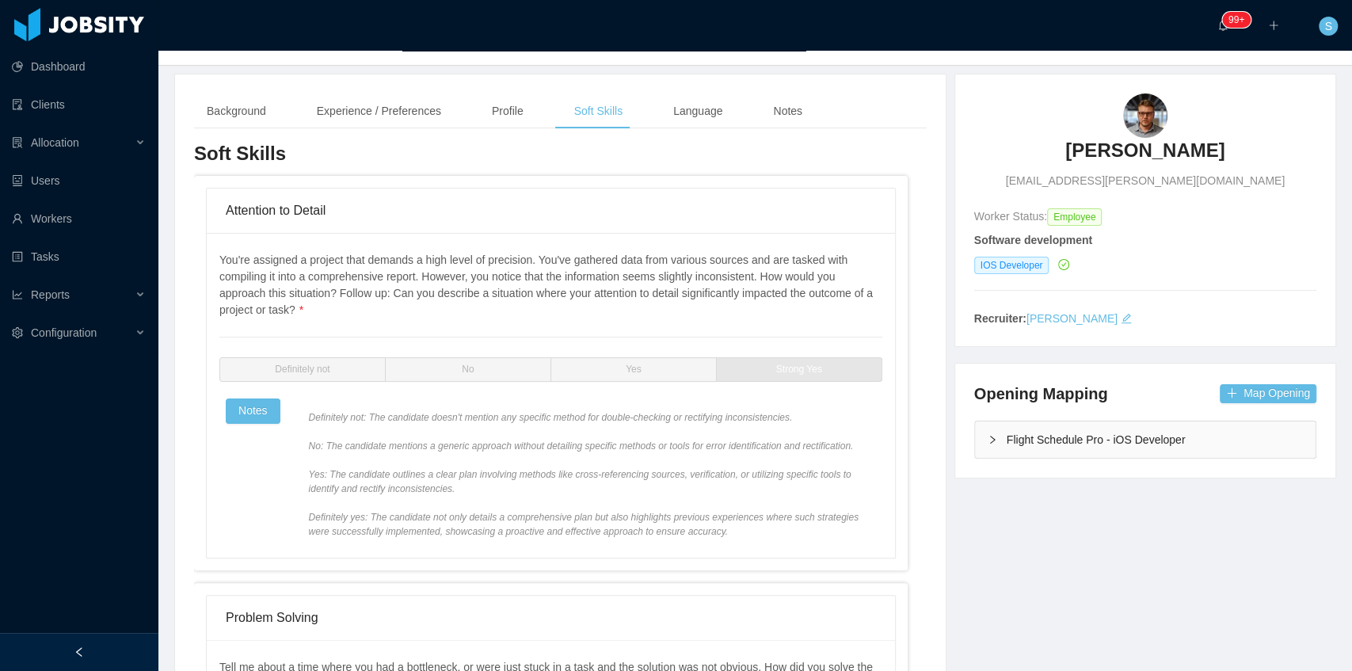
scroll to position [105, 0]
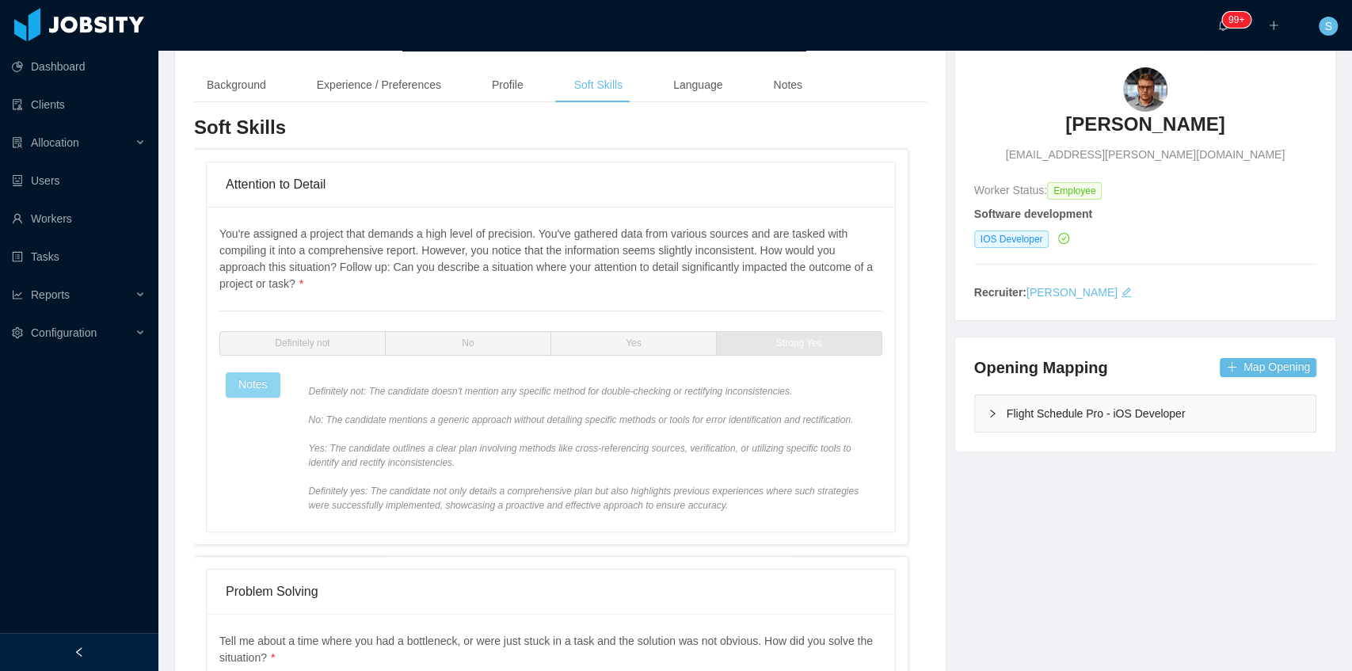
click at [265, 376] on button "Notes" at bounding box center [253, 384] width 55 height 25
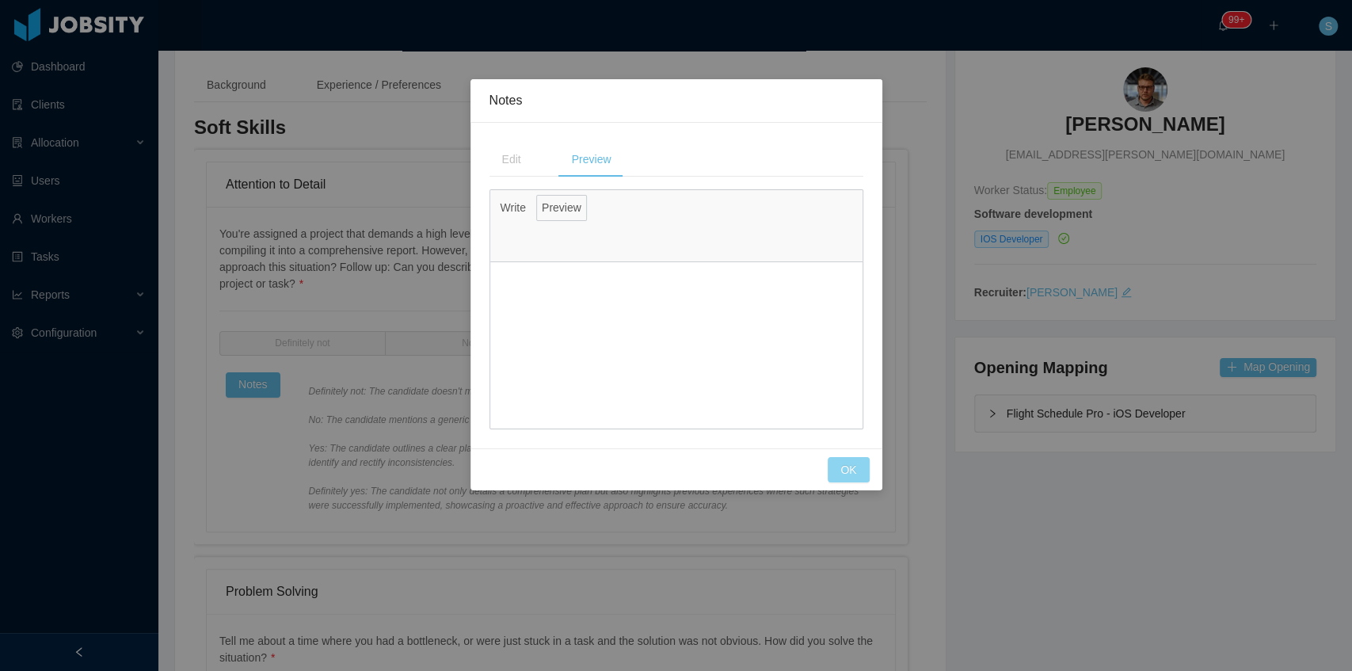
click at [846, 464] on button "OK" at bounding box center [848, 469] width 41 height 25
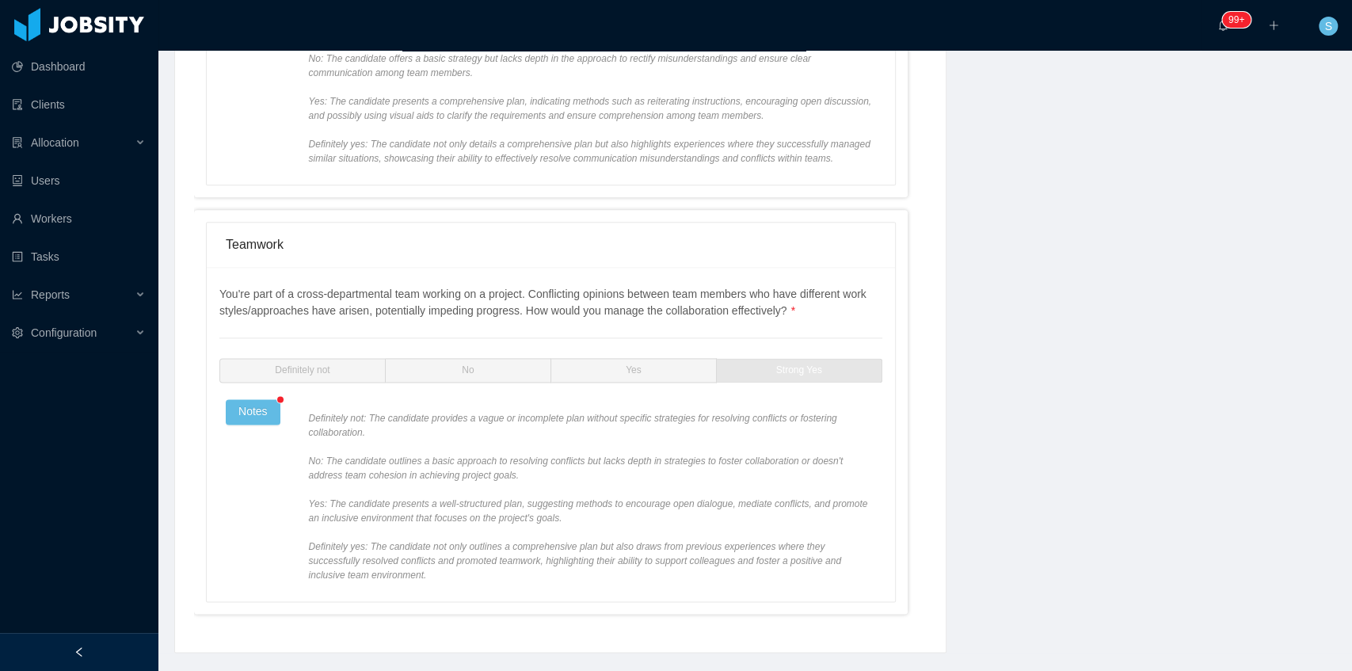
scroll to position [1289, 0]
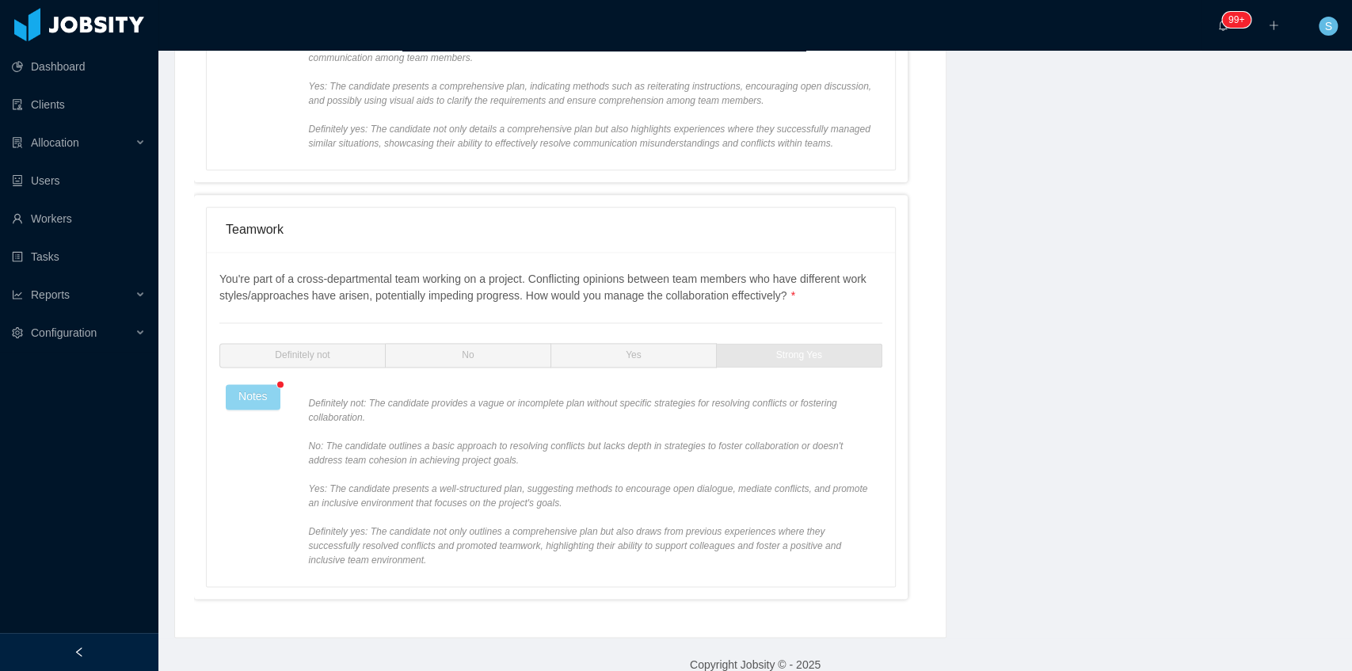
click at [254, 384] on button "Notes" at bounding box center [253, 396] width 55 height 25
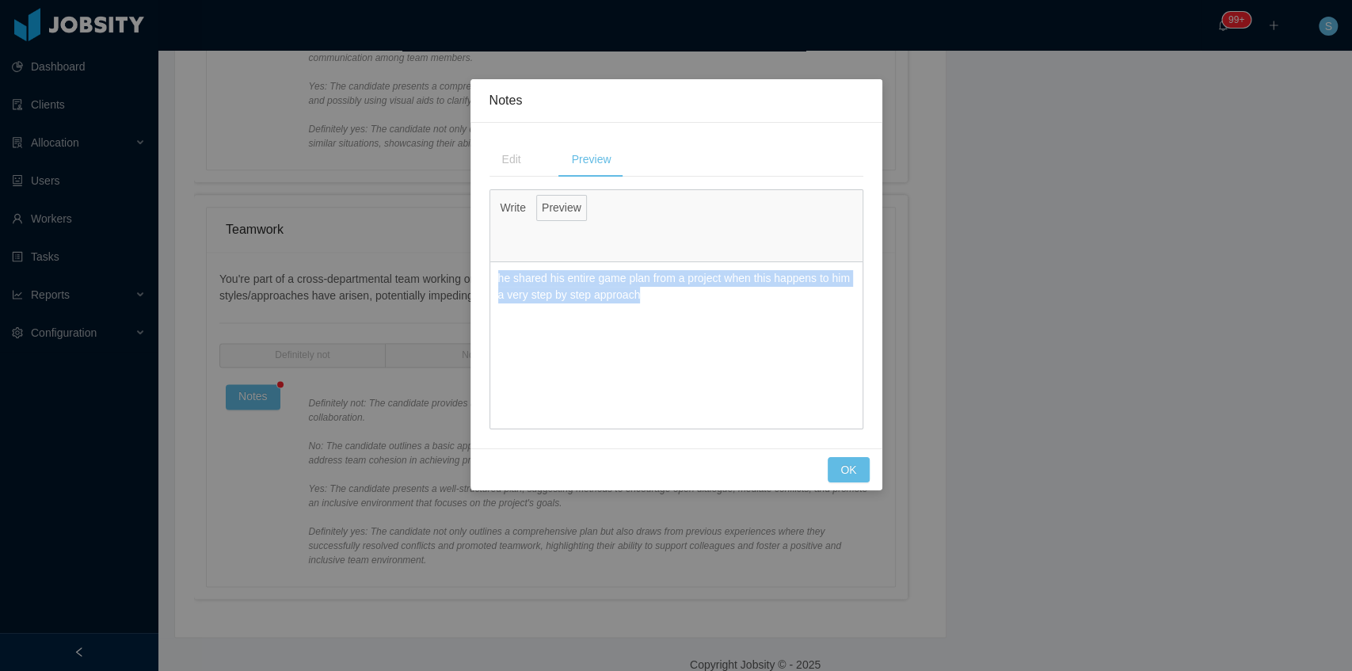
drag, startPoint x: 650, startPoint y: 293, endPoint x: 491, endPoint y: 278, distance: 159.2
click at [491, 278] on div "he shared his entire game plan from a project when this happens to him a very s…" at bounding box center [676, 286] width 372 height 49
copy p "he shared his entire game plan from a project when this happens to him a very s…"
click at [700, 292] on p "he shared his entire game plan from a project when this happens to him a very s…" at bounding box center [676, 286] width 356 height 33
drag, startPoint x: 685, startPoint y: 298, endPoint x: 490, endPoint y: 281, distance: 196.4
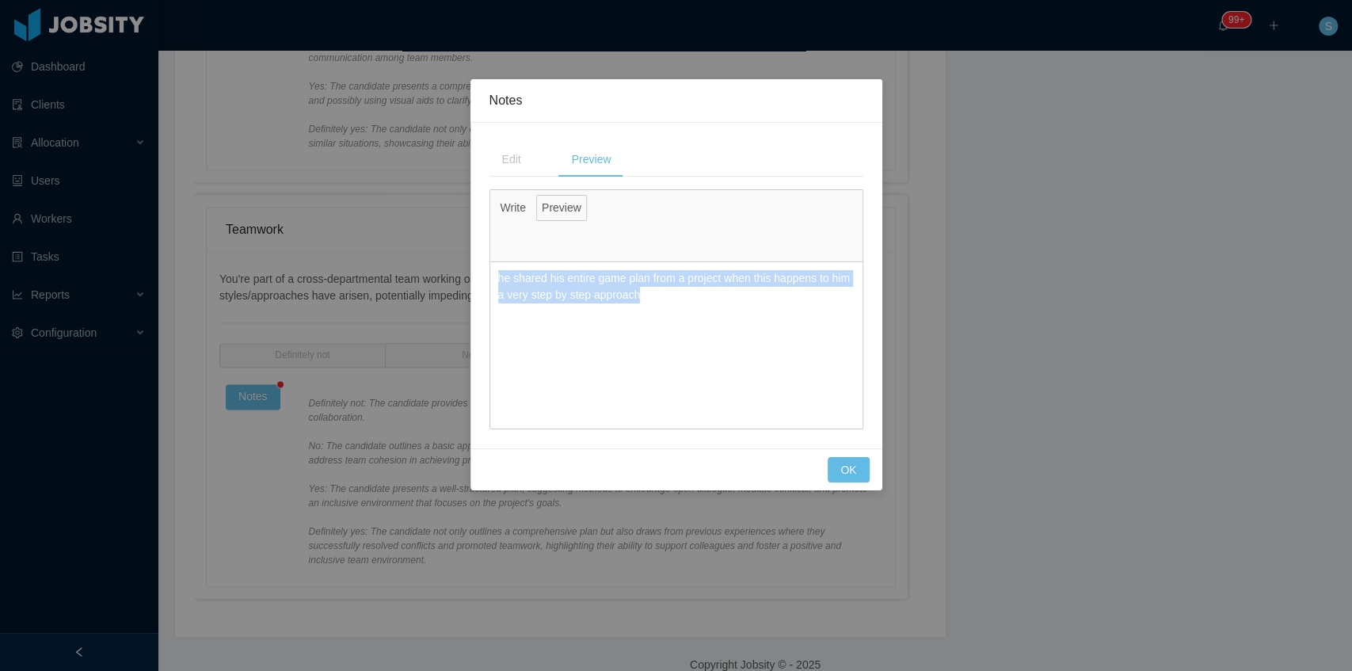
click at [490, 281] on div "he shared his entire game plan from a project when this happens to him a very s…" at bounding box center [676, 286] width 372 height 49
copy p "he shared his entire game plan from a project when this happens to him a very s…"
click at [908, 117] on div "**********" at bounding box center [676, 335] width 1352 height 671
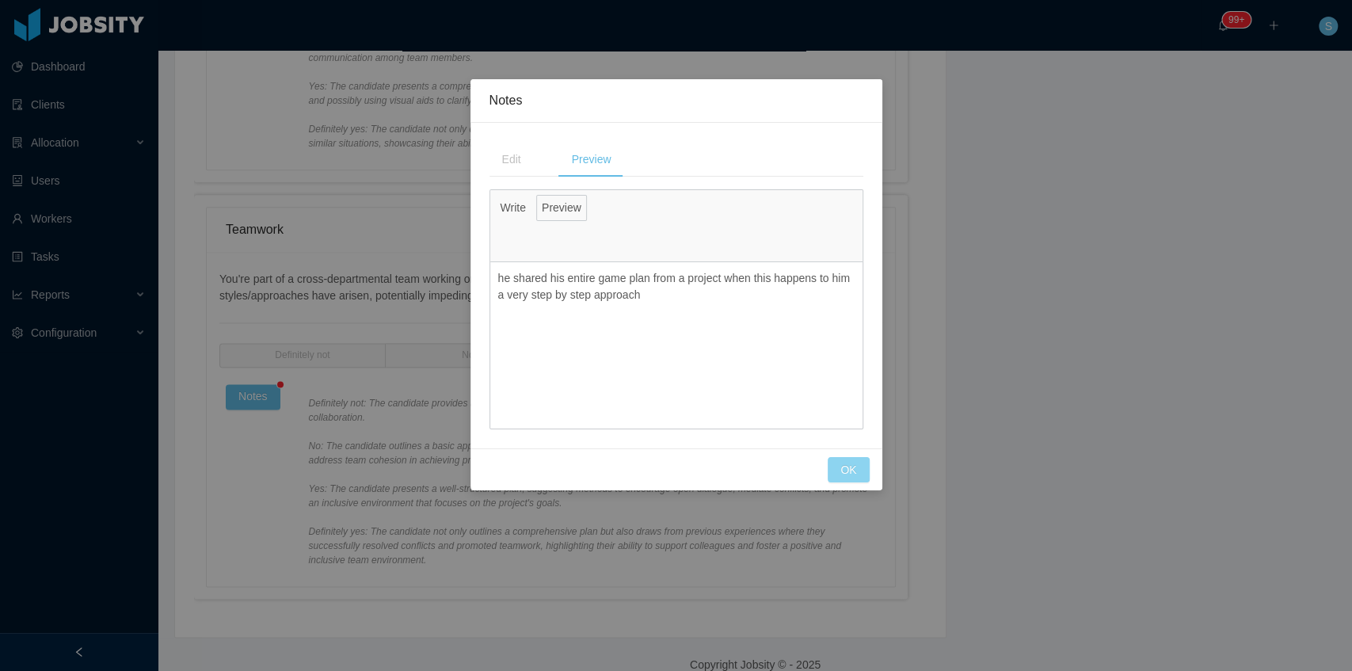
click at [849, 471] on button "OK" at bounding box center [848, 469] width 41 height 25
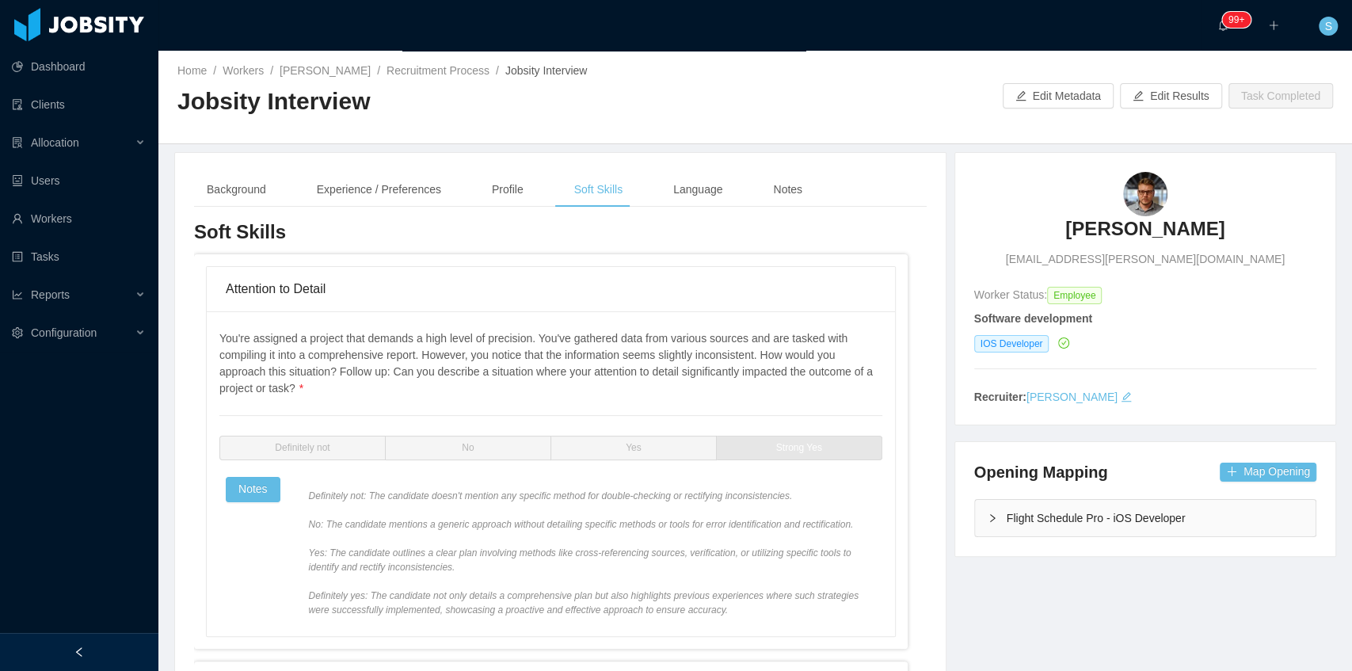
scroll to position [0, 0]
click at [356, 67] on link "[PERSON_NAME]" at bounding box center [325, 71] width 91 height 13
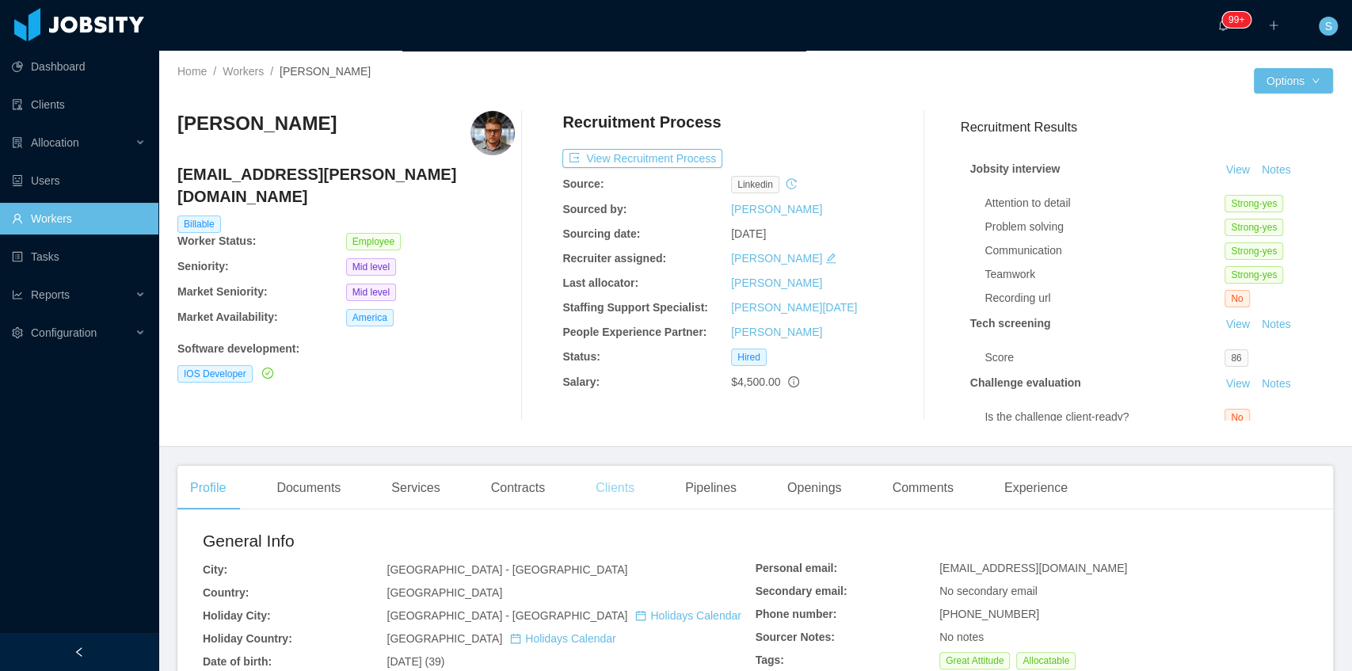
click at [606, 499] on div "Clients" at bounding box center [615, 488] width 64 height 44
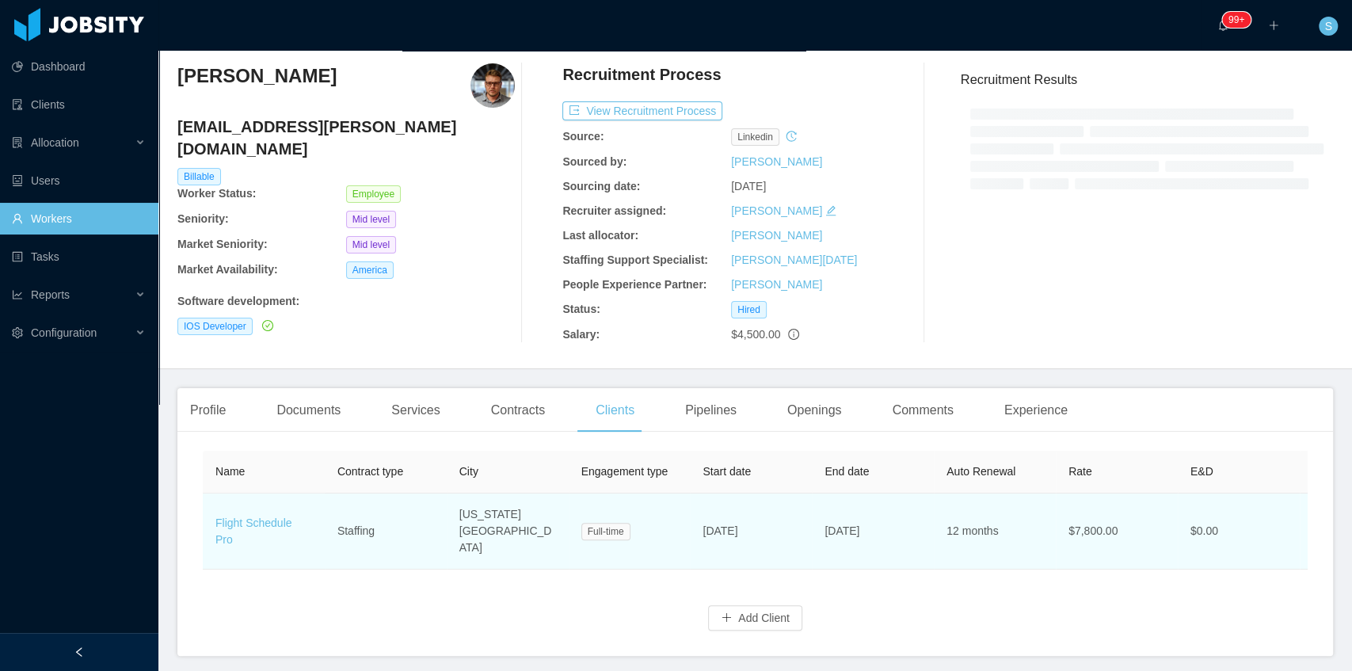
scroll to position [52, 0]
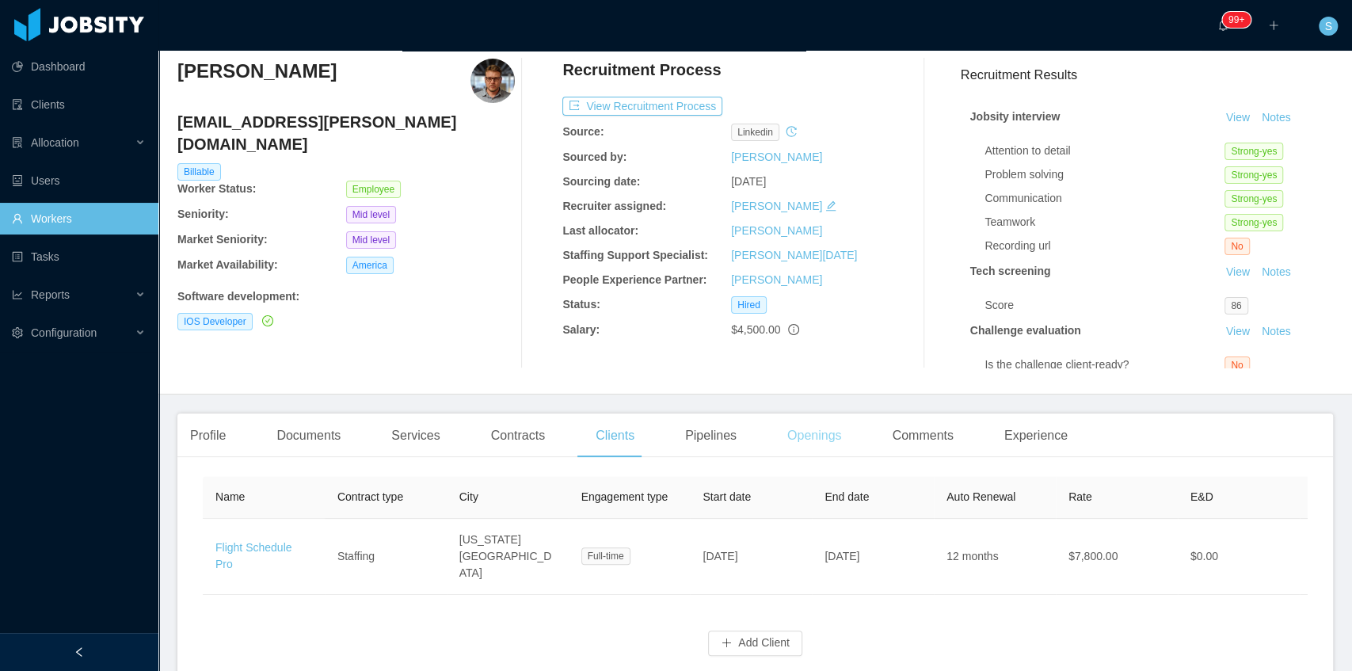
click at [794, 437] on div "Openings" at bounding box center [815, 436] width 80 height 44
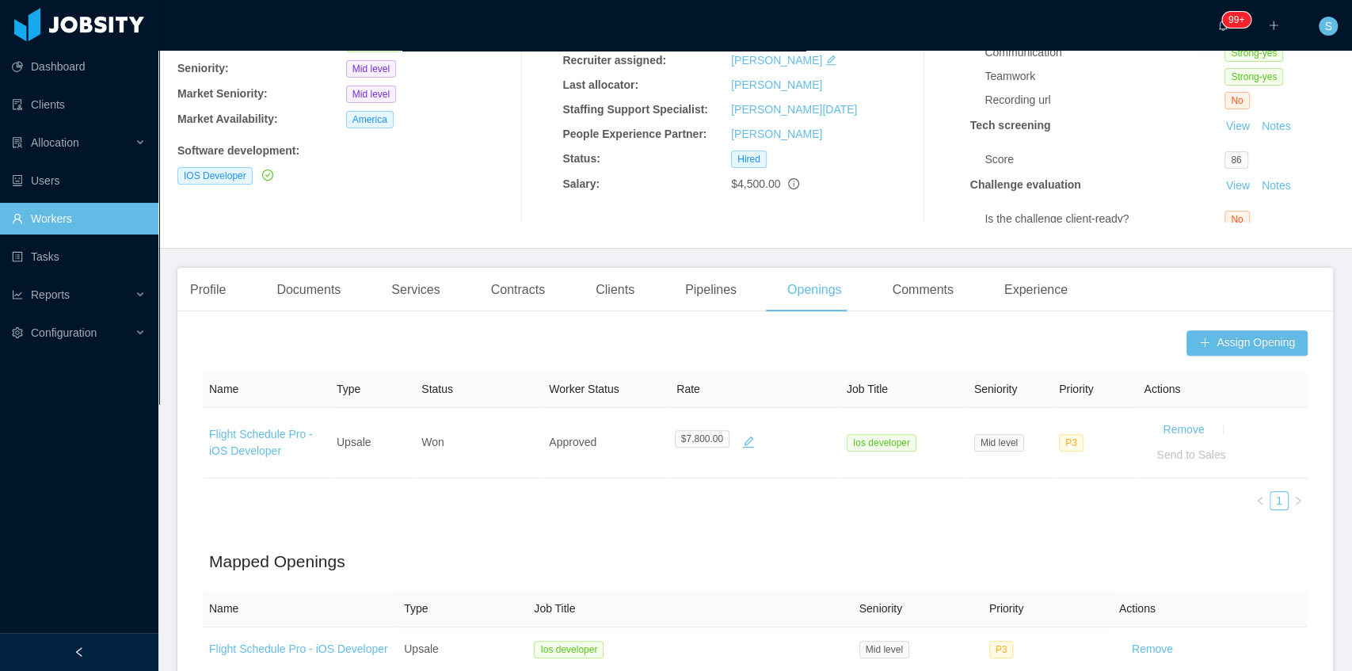
scroll to position [211, 0]
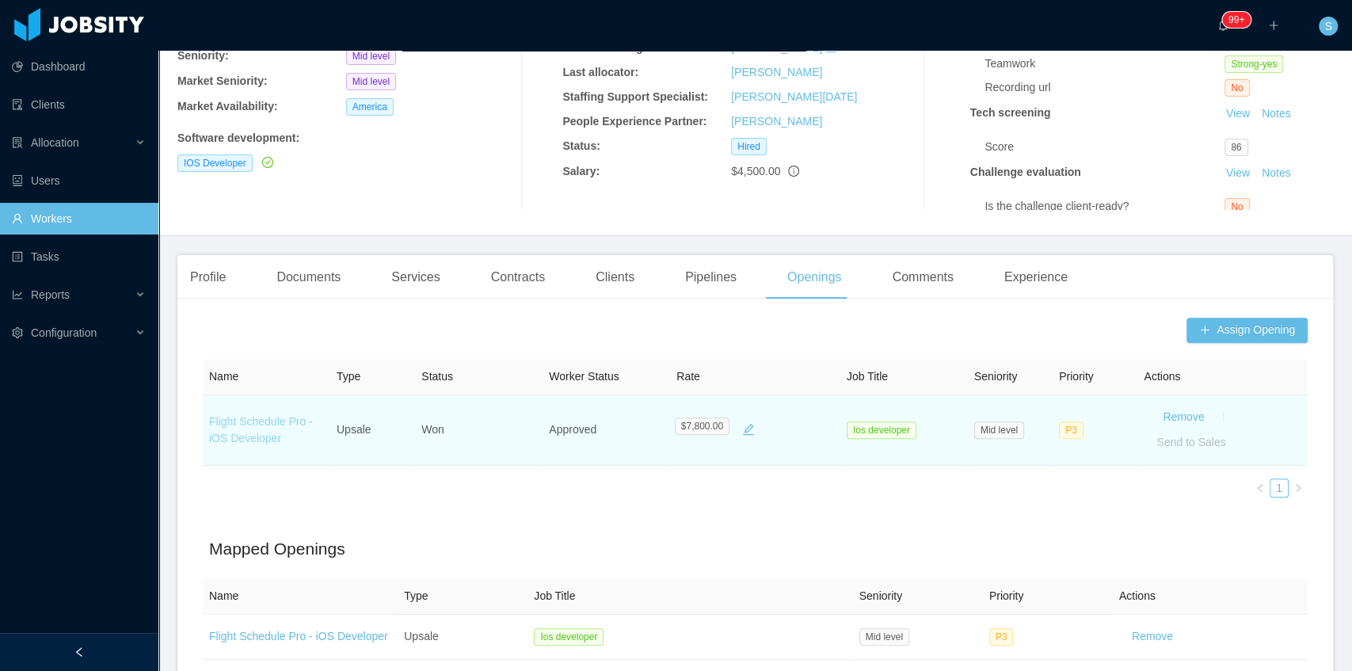
click at [247, 435] on link "Flight Schedule Pro - iOS Developer" at bounding box center [261, 429] width 104 height 29
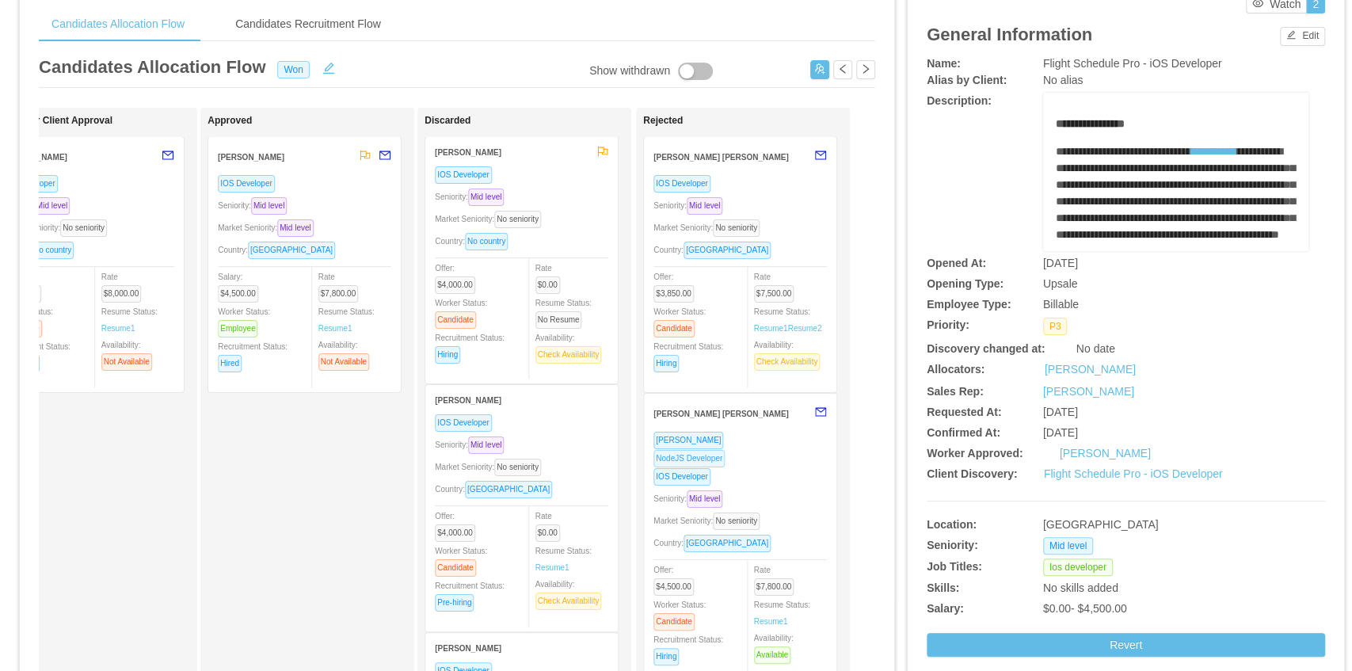
scroll to position [52, 0]
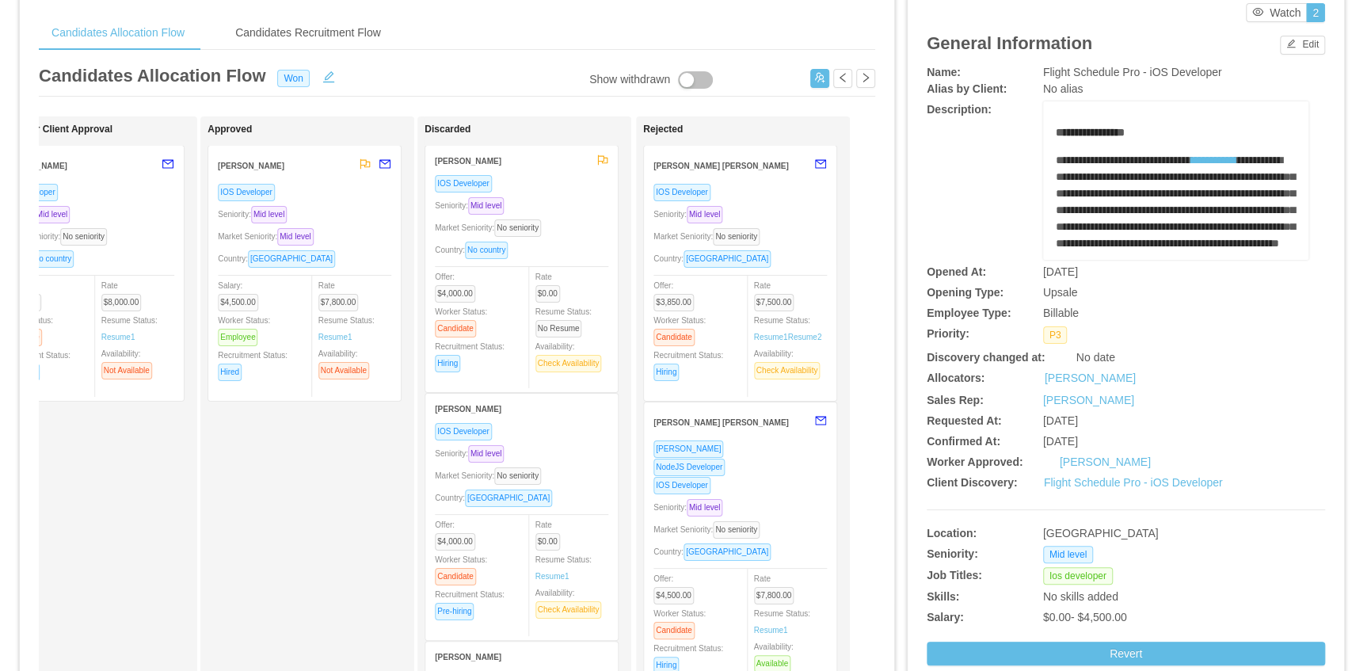
click at [347, 221] on div "IOS Developer Seniority: Mid level Market Seniority: Mid level Country: Brazil …" at bounding box center [304, 287] width 173 height 208
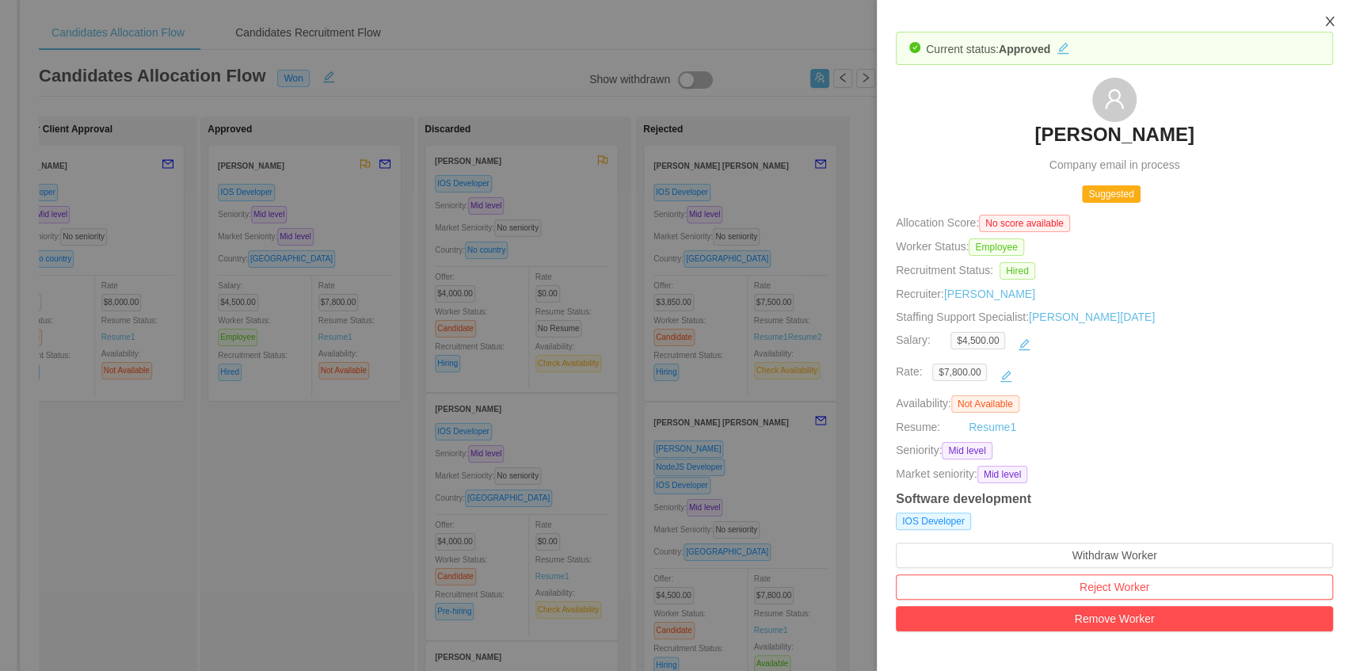
click at [1328, 25] on icon "icon: close" at bounding box center [1329, 22] width 9 height 10
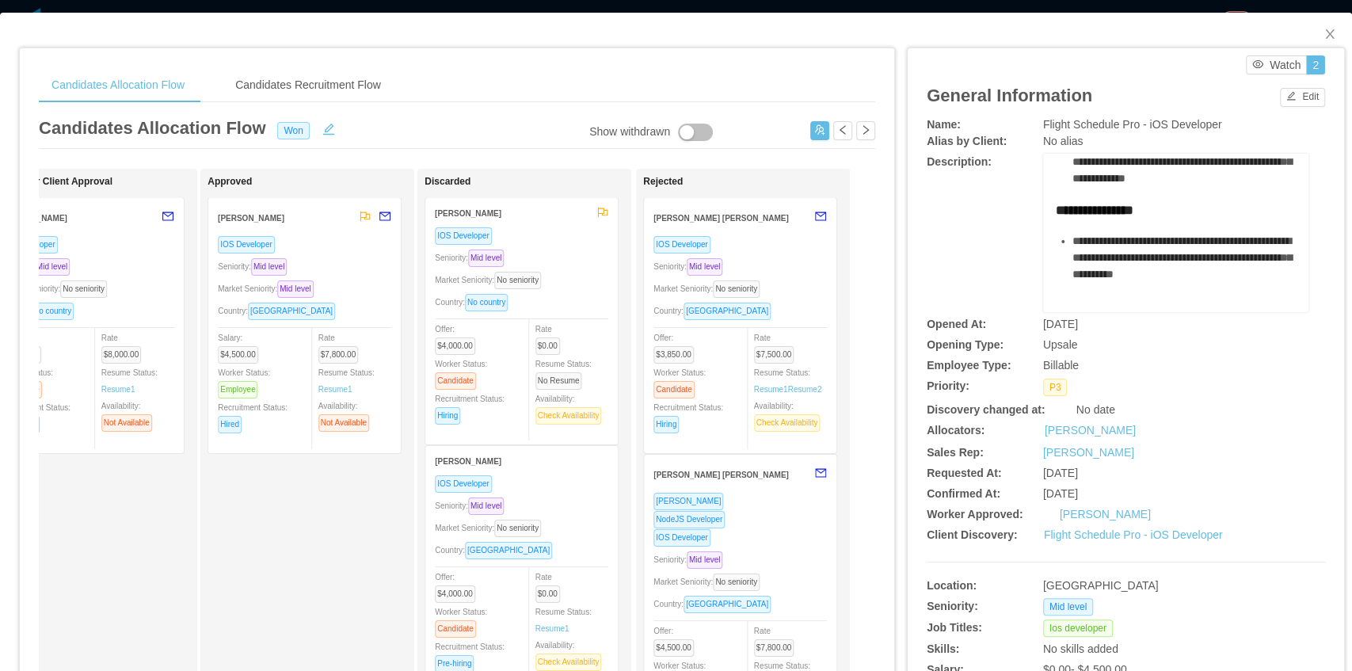
scroll to position [1084, 0]
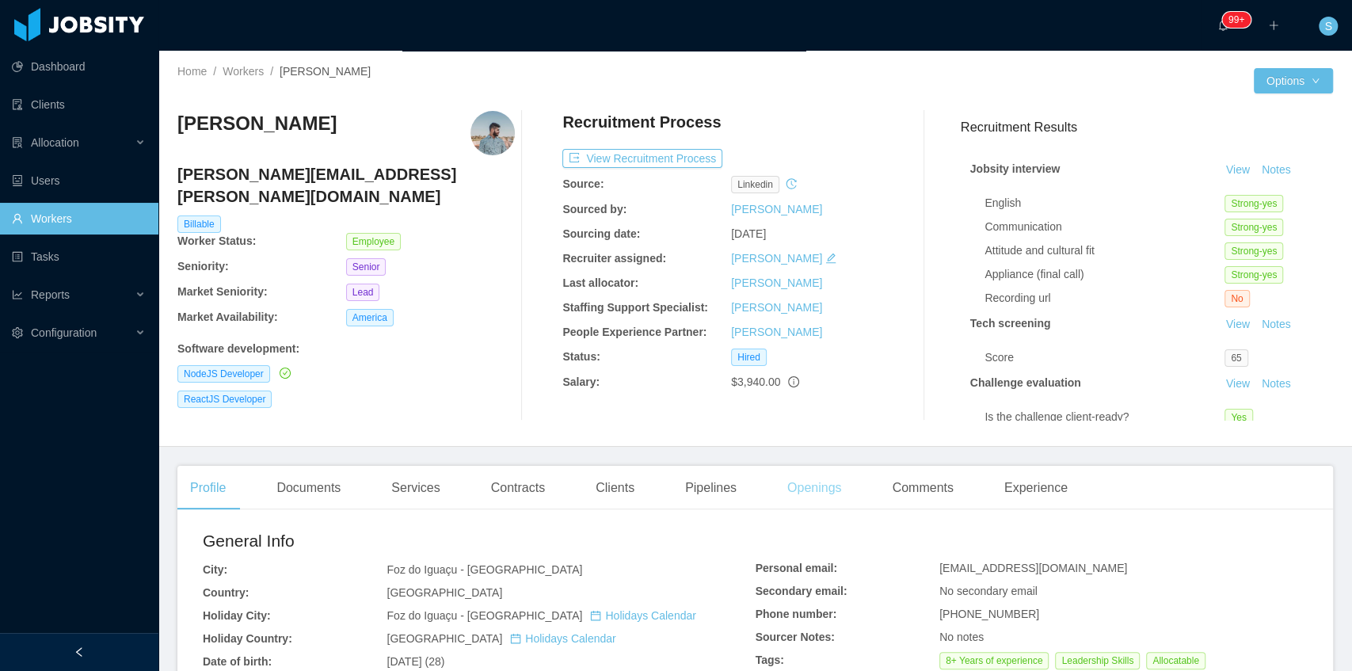
click at [800, 483] on div "Openings" at bounding box center [815, 488] width 80 height 44
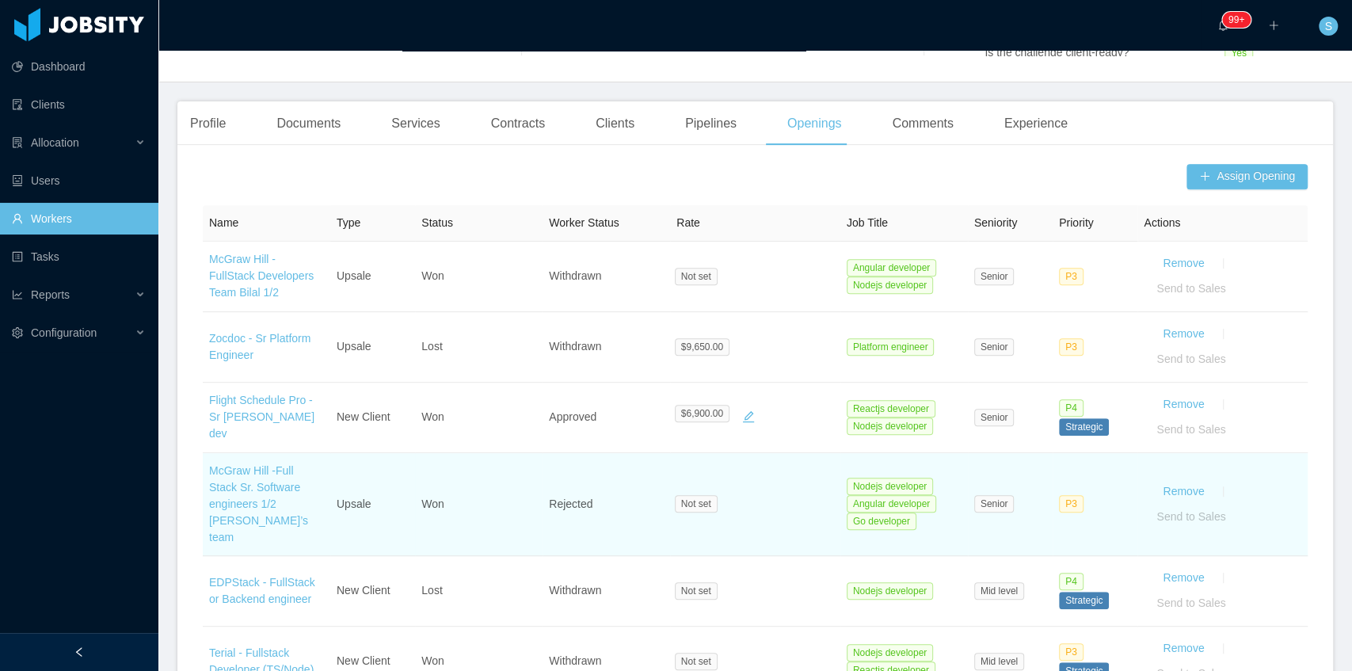
scroll to position [369, 0]
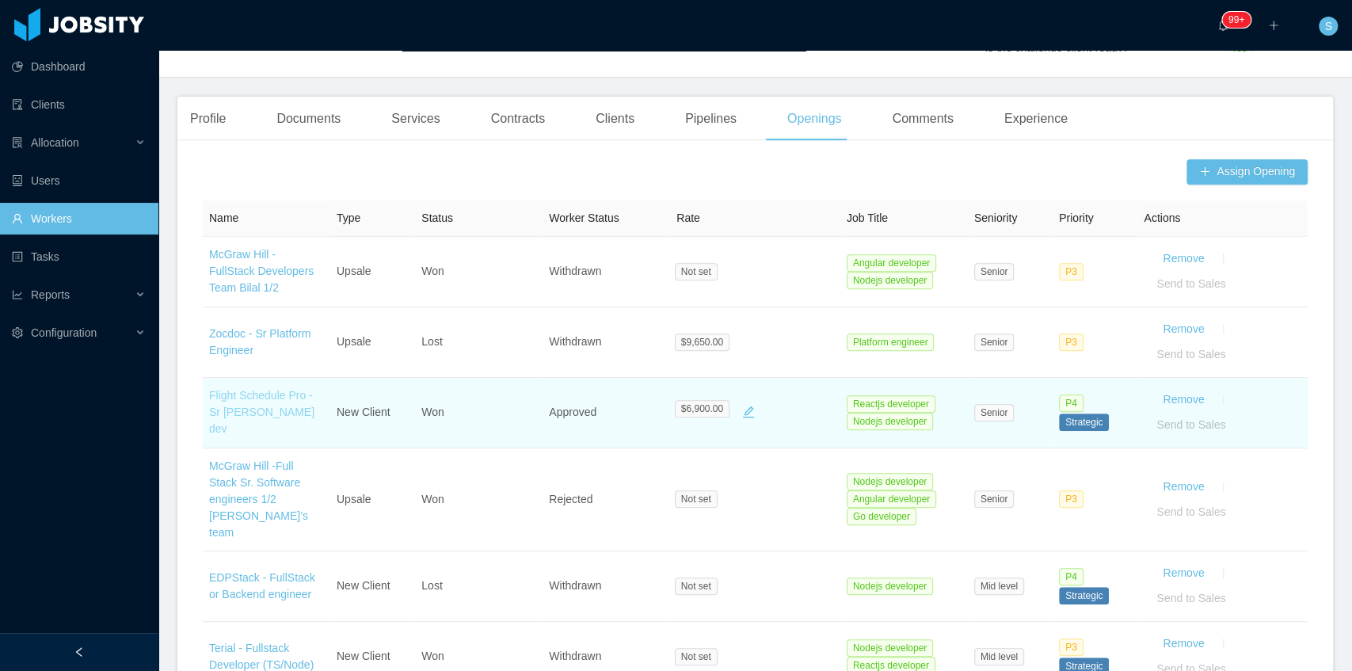
click at [239, 403] on link "Flight Schedule Pro - Sr [PERSON_NAME] dev" at bounding box center [261, 412] width 105 height 46
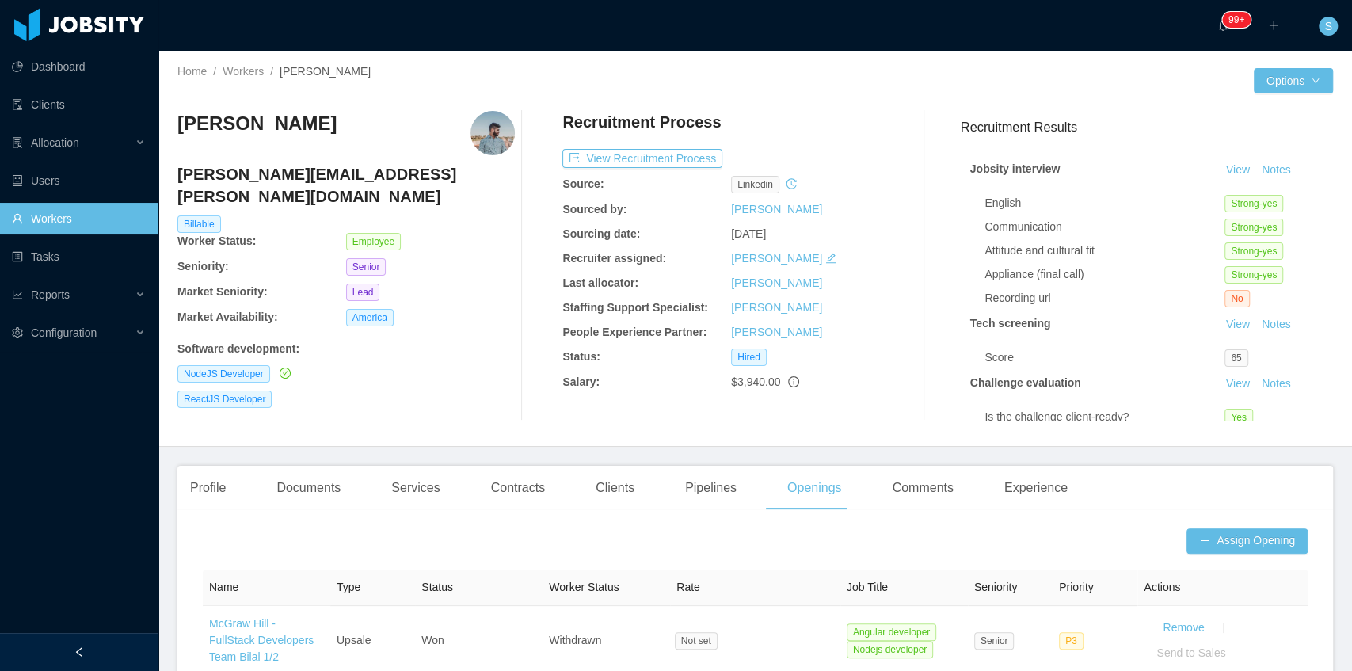
click at [215, 127] on h3 "Cristopher Vidal" at bounding box center [256, 123] width 159 height 25
click at [215, 125] on h3 "Cristopher Vidal" at bounding box center [256, 123] width 159 height 25
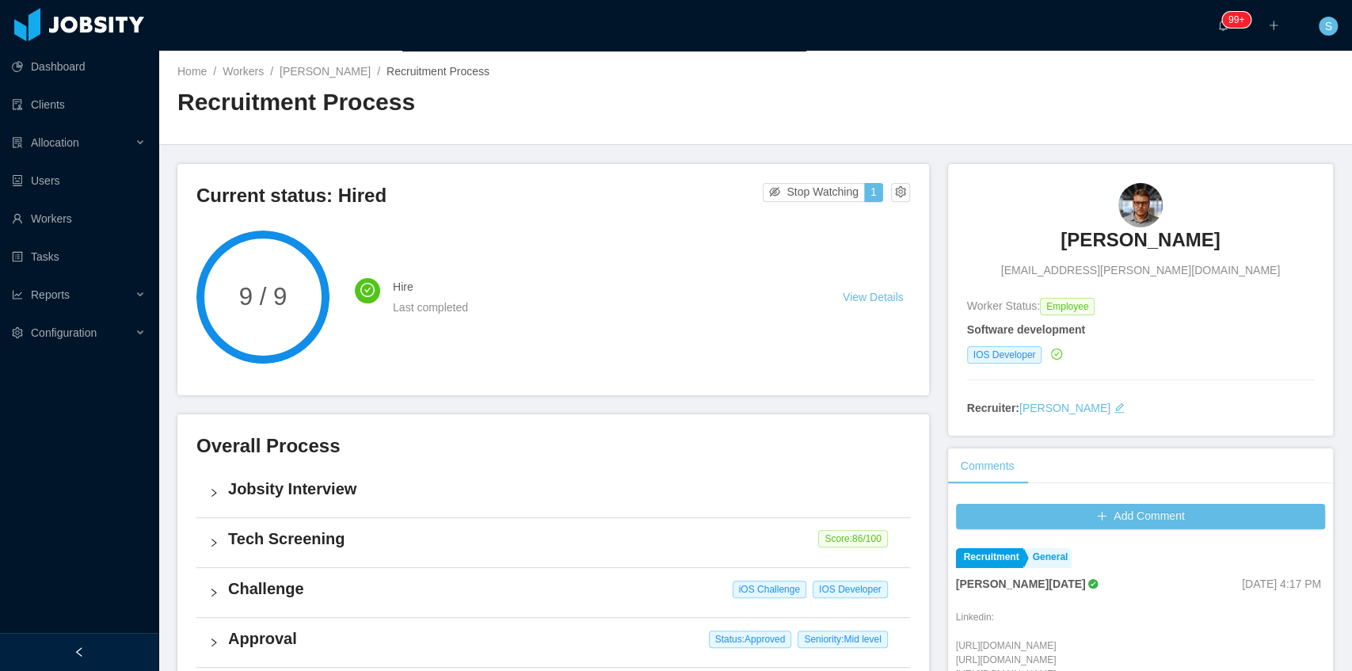
copy h3 "[PERSON_NAME]"
drag, startPoint x: 1102, startPoint y: 227, endPoint x: 1207, endPoint y: 226, distance: 104.6
click at [1207, 226] on div "[PERSON_NAME] [PERSON_NAME][EMAIL_ADDRESS][DOMAIN_NAME]" at bounding box center [1140, 231] width 347 height 96
click at [342, 76] on link "[PERSON_NAME]" at bounding box center [325, 71] width 91 height 13
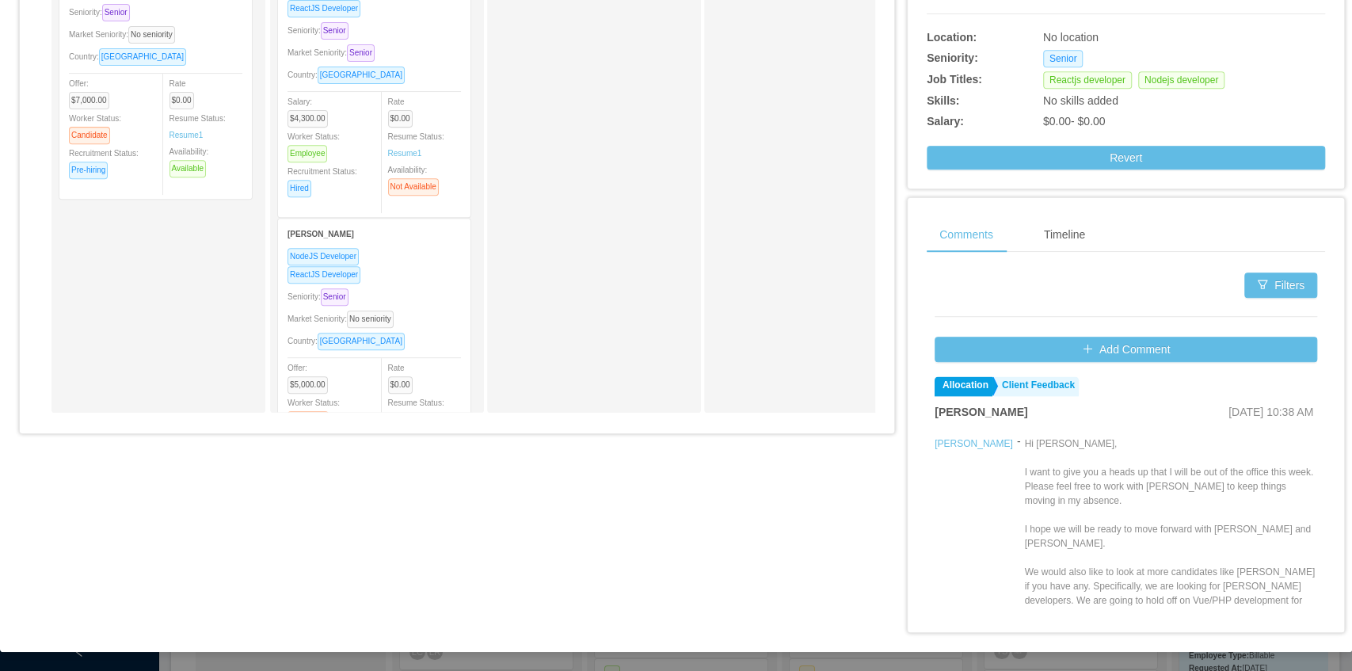
scroll to position [1690, 0]
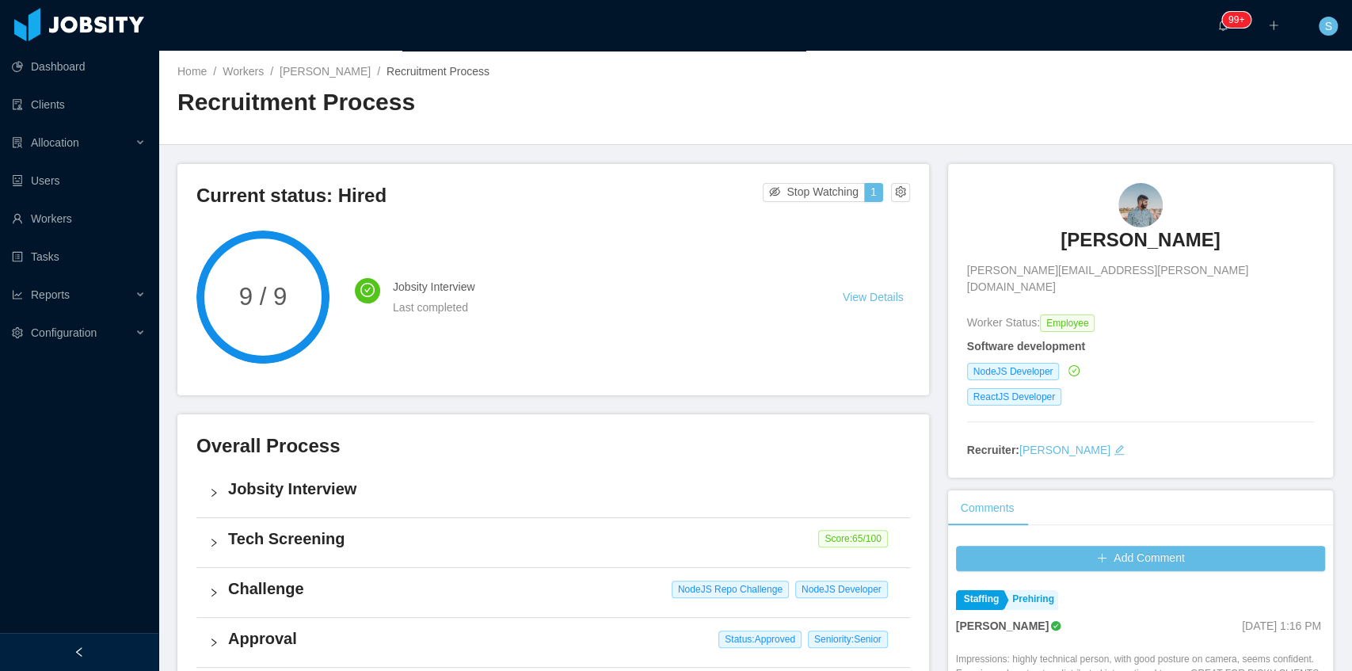
drag, startPoint x: 1028, startPoint y: 187, endPoint x: 1230, endPoint y: 215, distance: 204.0
click at [1237, 215] on div "[PERSON_NAME] [PERSON_NAME][EMAIL_ADDRESS][PERSON_NAME][DOMAIN_NAME]" at bounding box center [1140, 239] width 347 height 112
copy h3 "[PERSON_NAME]"
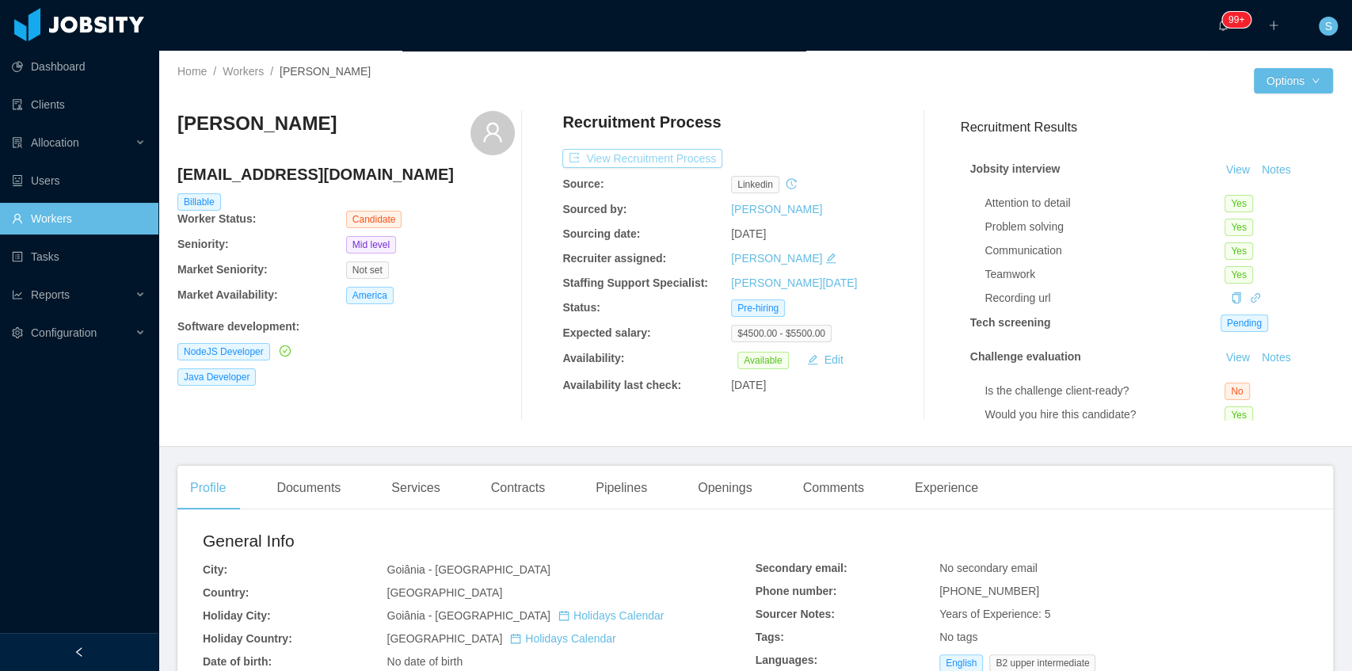
click at [655, 152] on button "View Recruitment Process" at bounding box center [642, 158] width 160 height 19
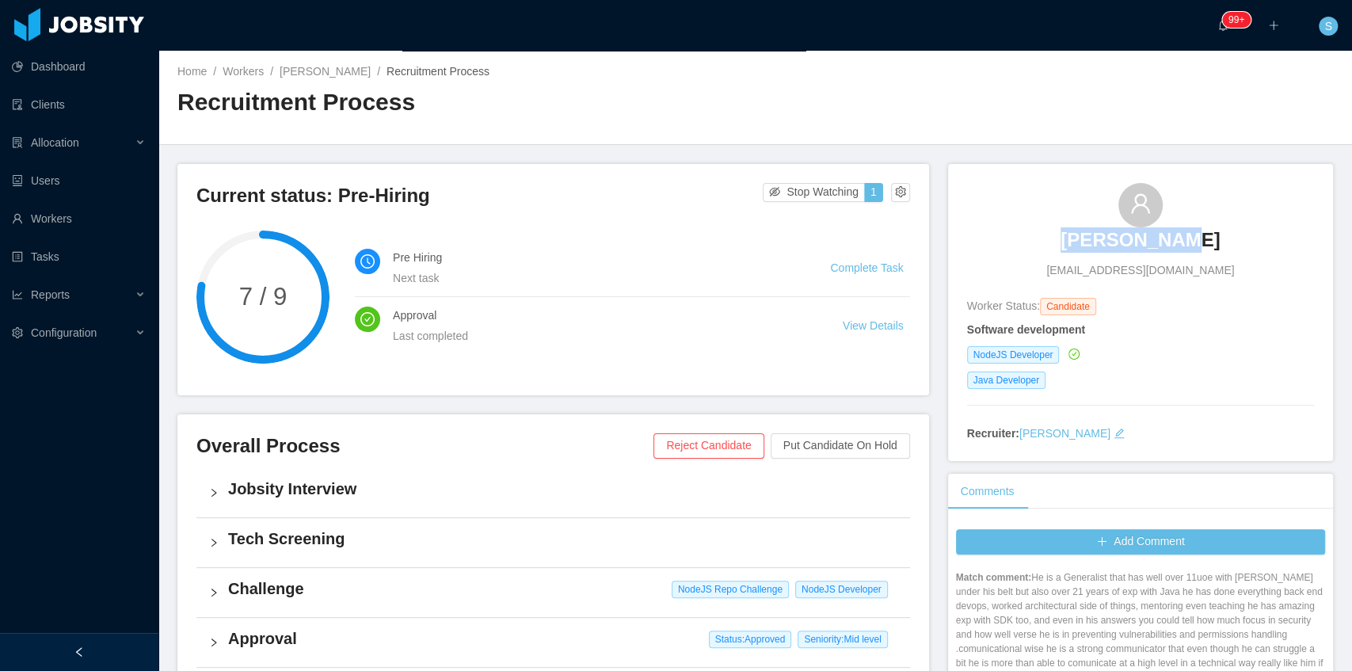
drag, startPoint x: 1074, startPoint y: 202, endPoint x: 1233, endPoint y: 230, distance: 160.9
click at [1233, 230] on div "Kenyo Faria kenyofaria@gmail.com" at bounding box center [1140, 231] width 347 height 96
copy h3 "Kenyo Faria"
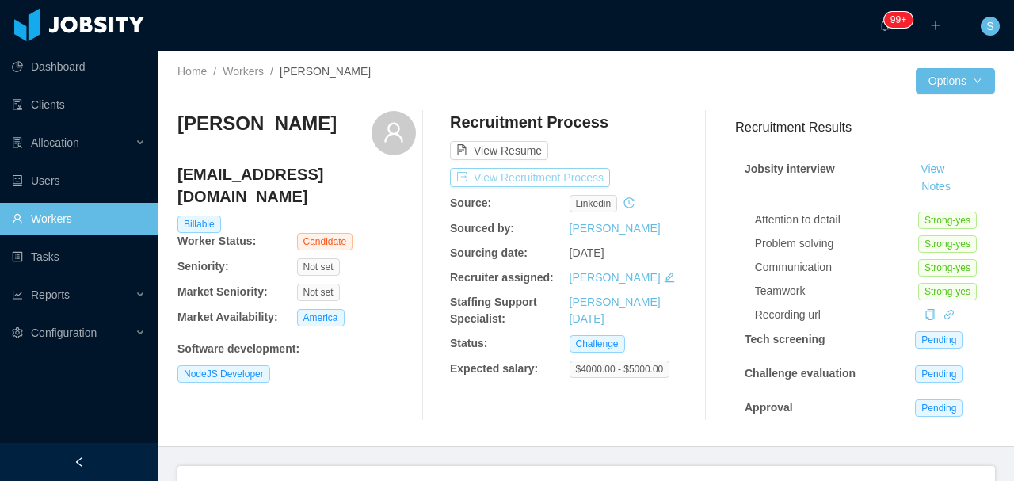
click at [555, 177] on button "View Recruitment Process" at bounding box center [530, 177] width 160 height 19
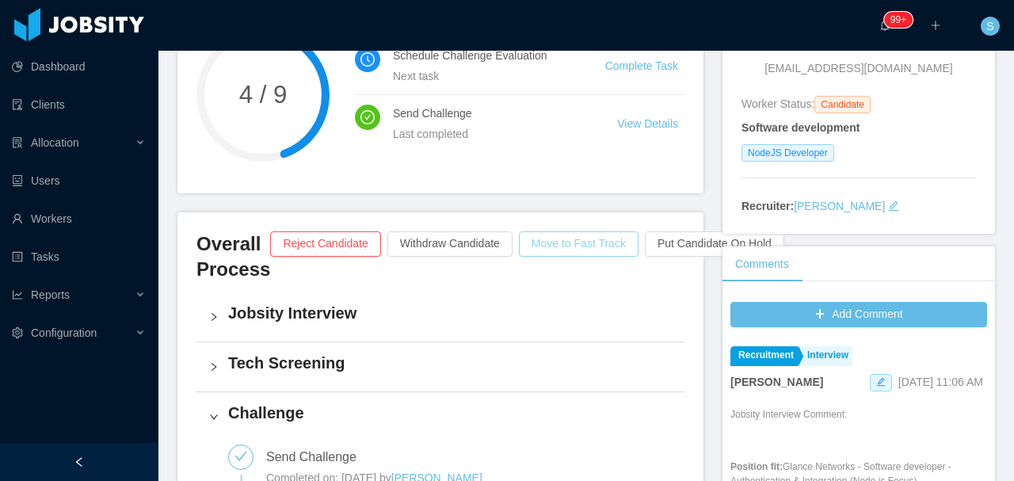
scroll to position [158, 0]
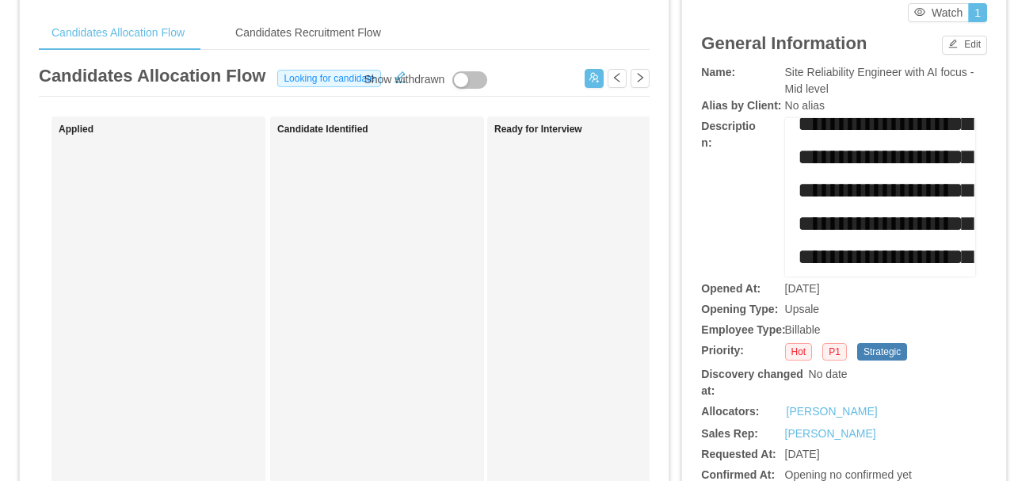
scroll to position [919, 0]
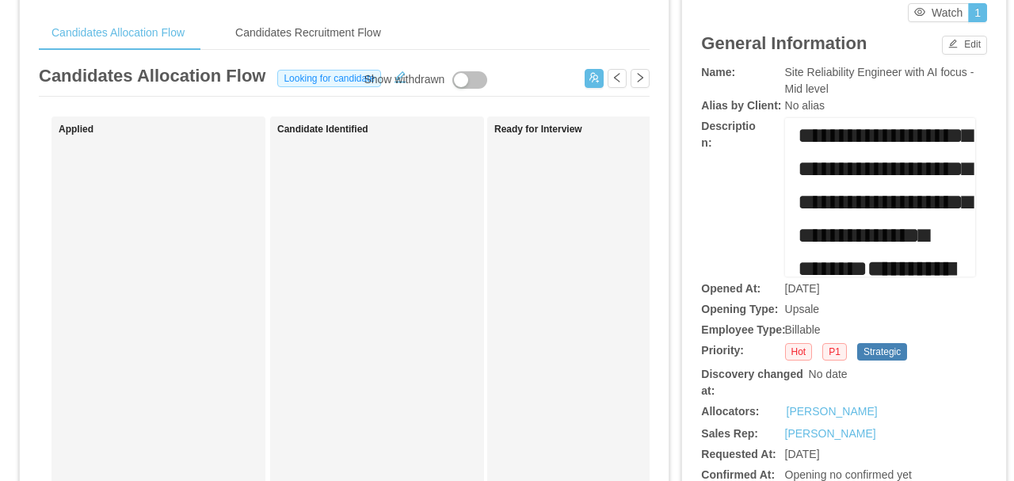
click at [851, 13] on span "**********" at bounding box center [863, 2] width 131 height 22
